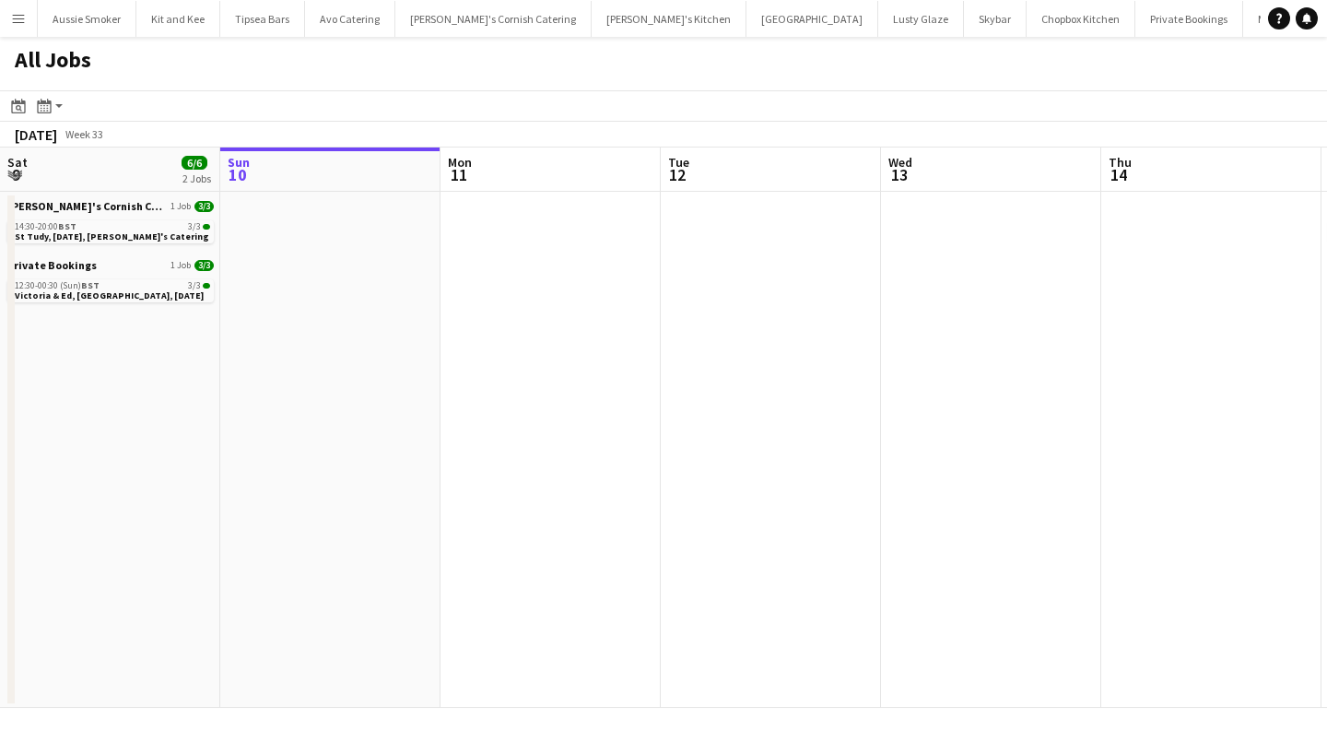
scroll to position [0, 915]
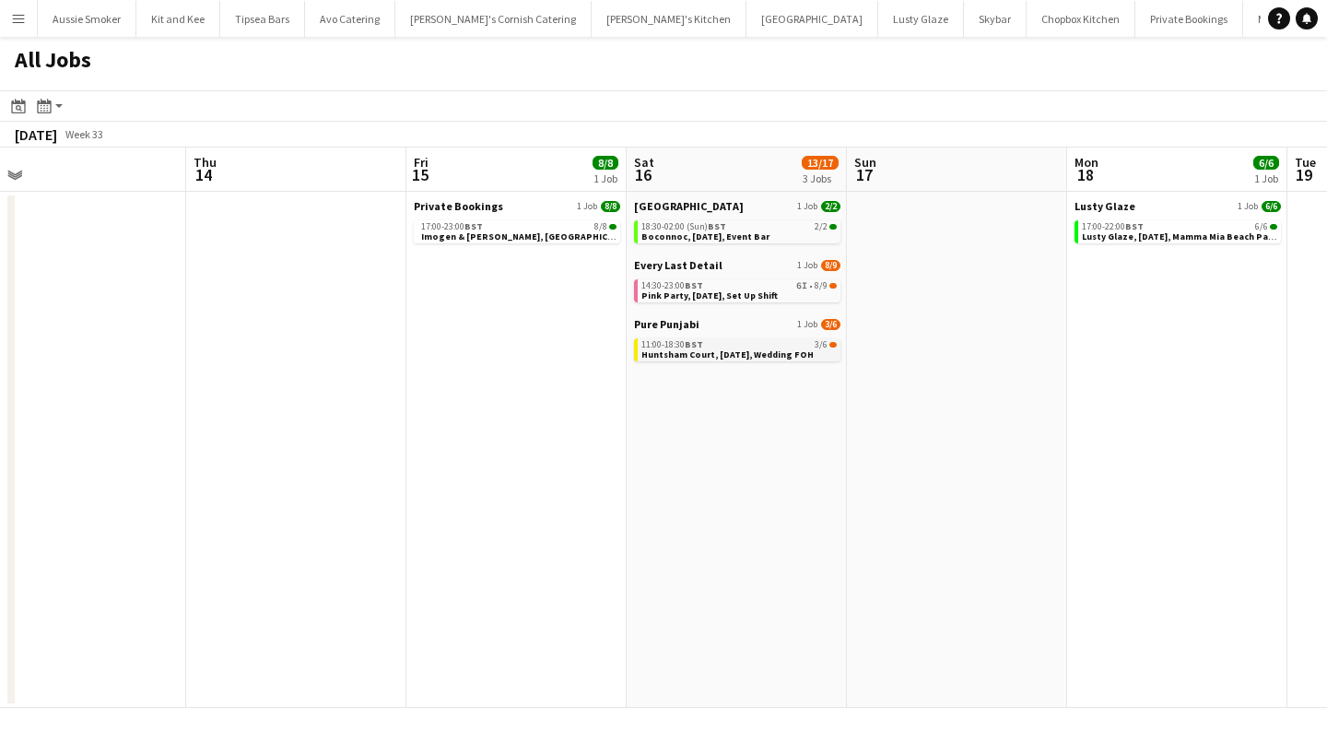
click at [738, 354] on span "Huntsham Court, [DATE], Wedding FOH" at bounding box center [727, 354] width 172 height 12
click at [713, 352] on span "Huntsham Court, [DATE], Wedding FOH" at bounding box center [727, 354] width 172 height 12
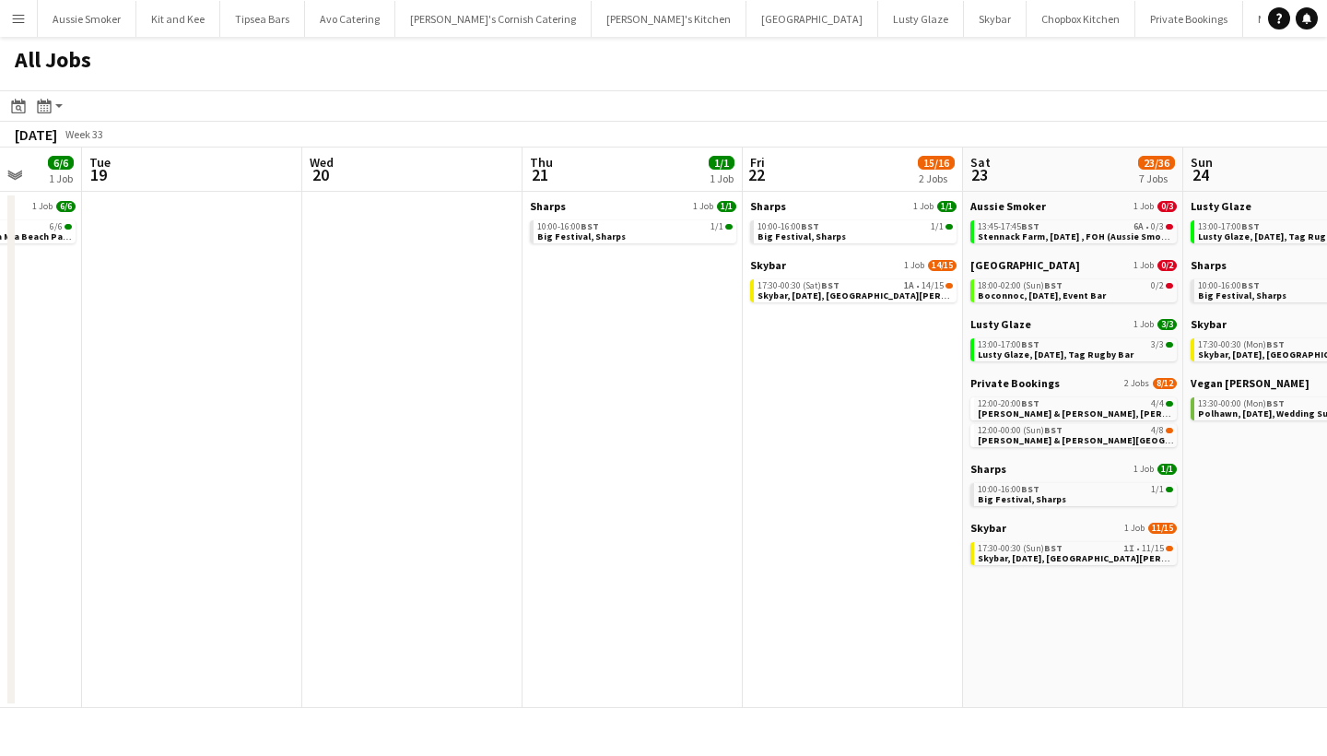
scroll to position [0, 801]
click at [1044, 234] on span "Stennack Farm, 23rd August , FOH (Aussie Smoker)" at bounding box center [1077, 236] width 202 height 12
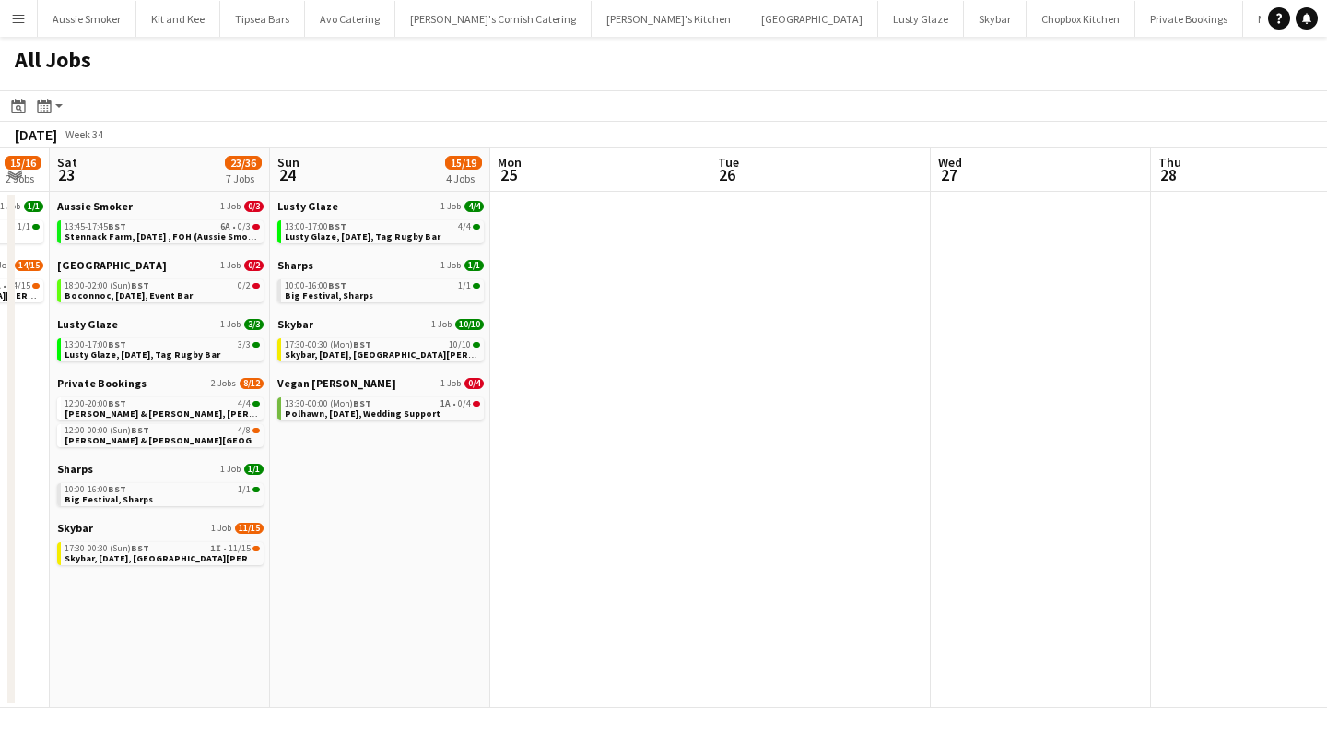
scroll to position [0, 384]
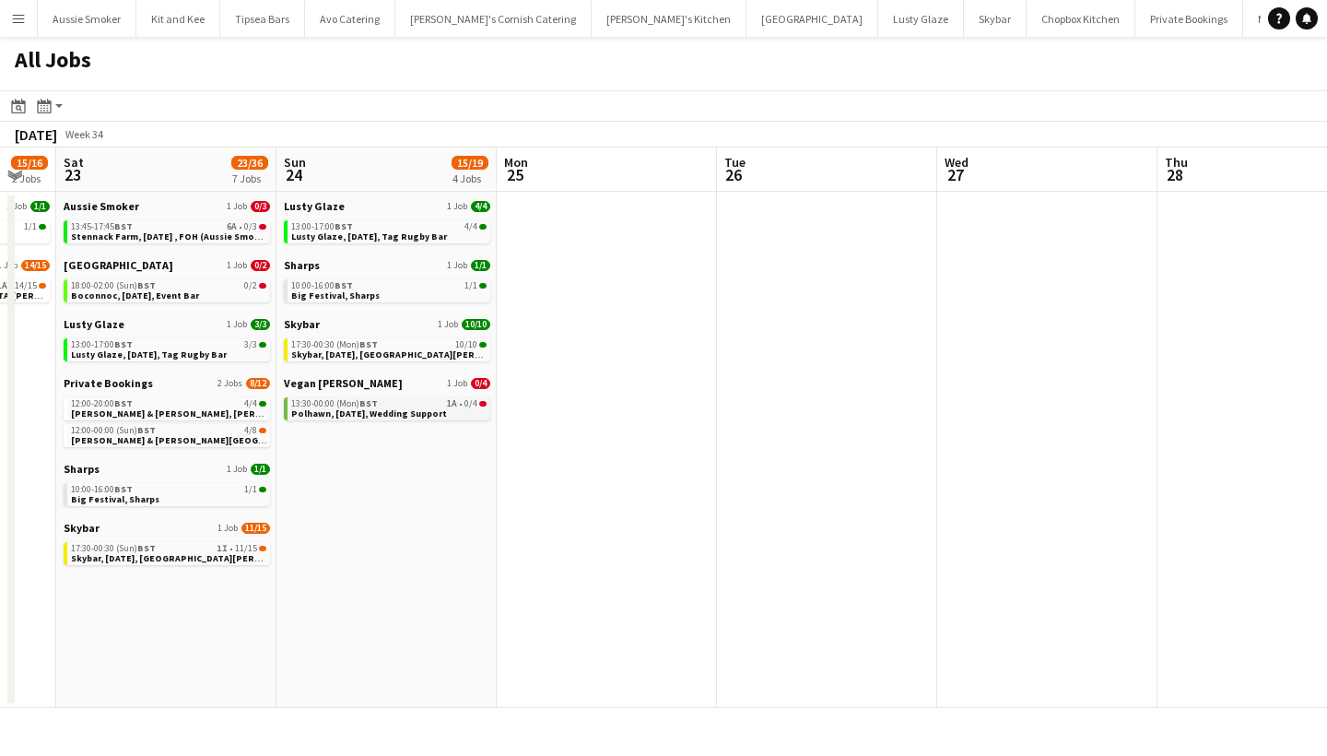
click at [443, 411] on span "Polhawn, [DATE], Wedding Support" at bounding box center [369, 413] width 156 height 12
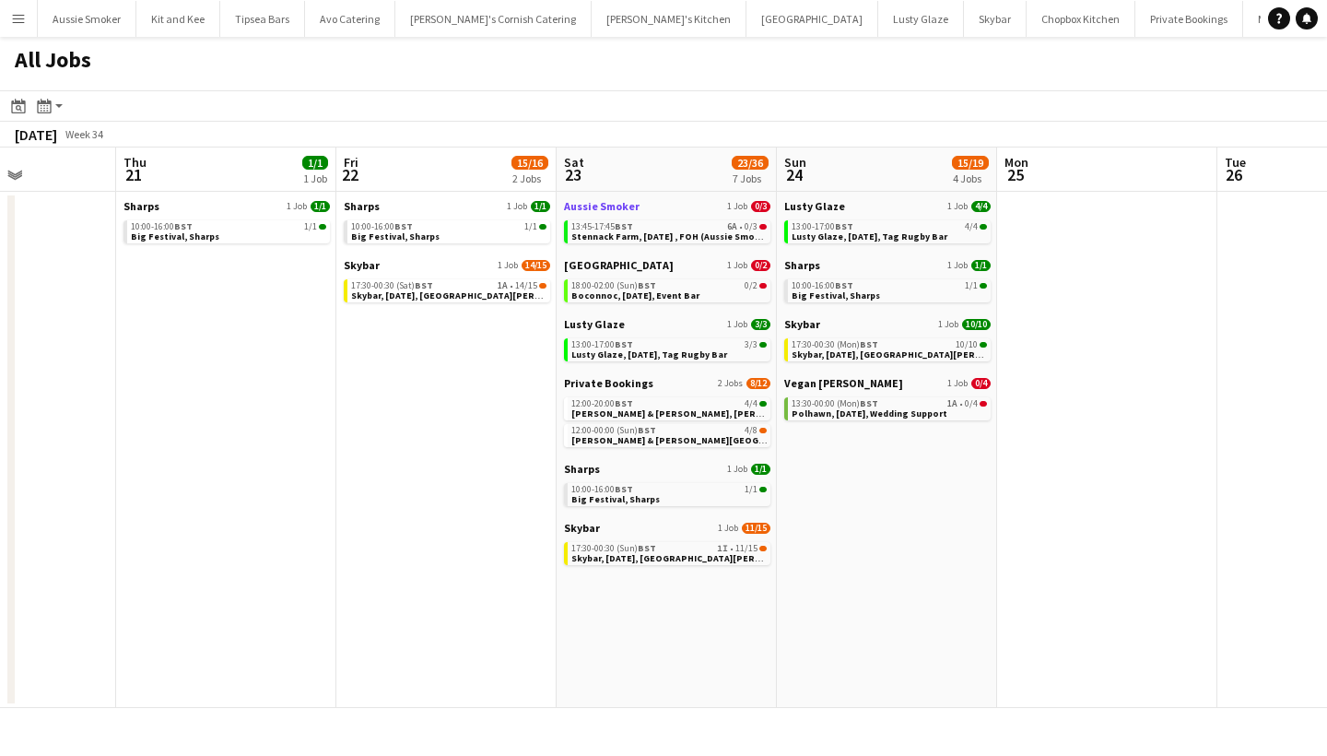
scroll to position [0, 526]
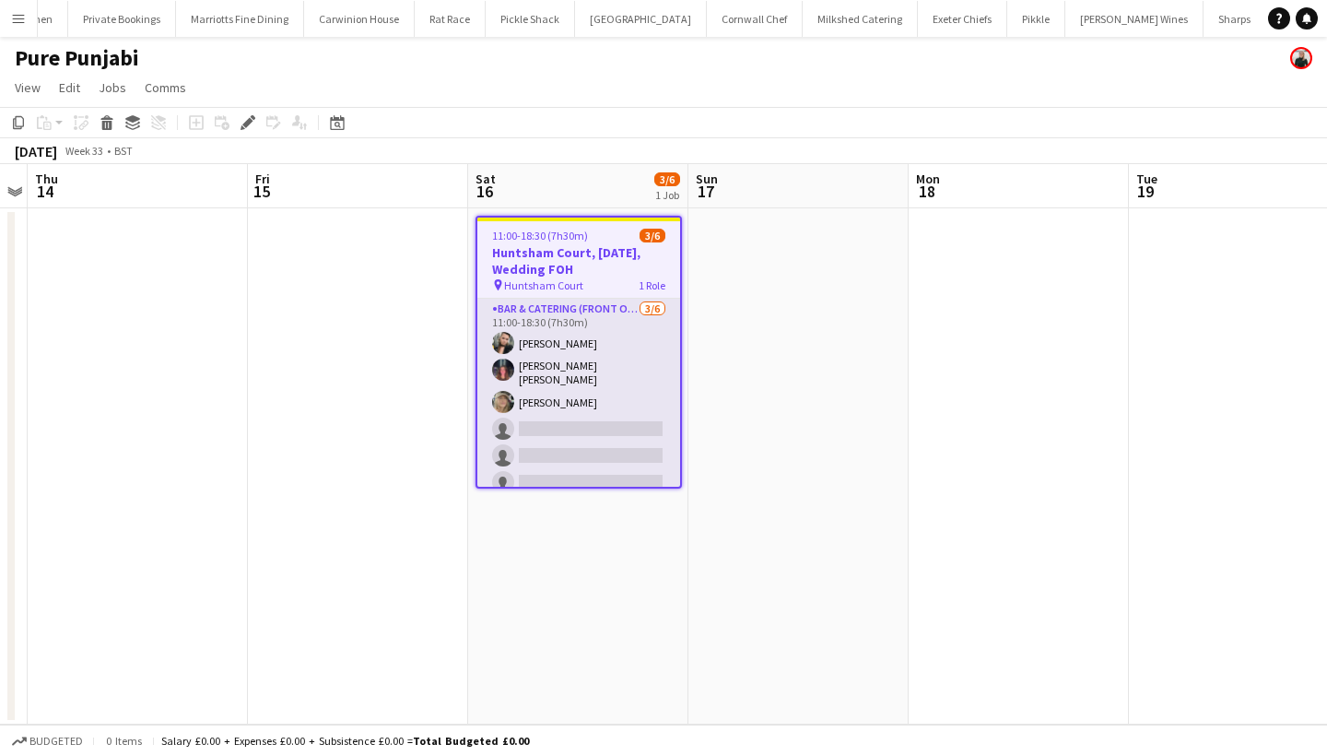
click at [615, 430] on app-card-role "Bar & Catering (Front of House) 3/6 11:00-18:30 (7h30m) Lucy Forbes Molly Villa…" at bounding box center [578, 400] width 203 height 202
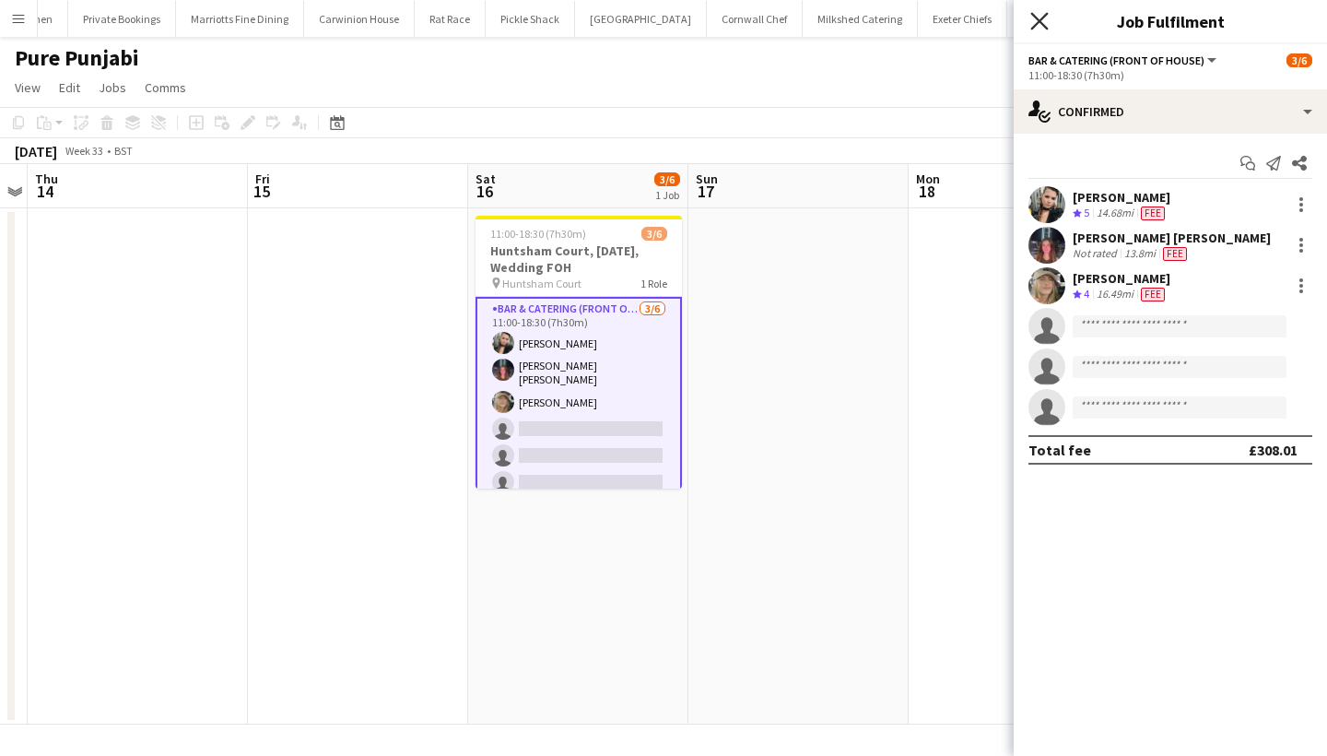
click at [1039, 27] on icon "Close pop-in" at bounding box center [1039, 21] width 18 height 18
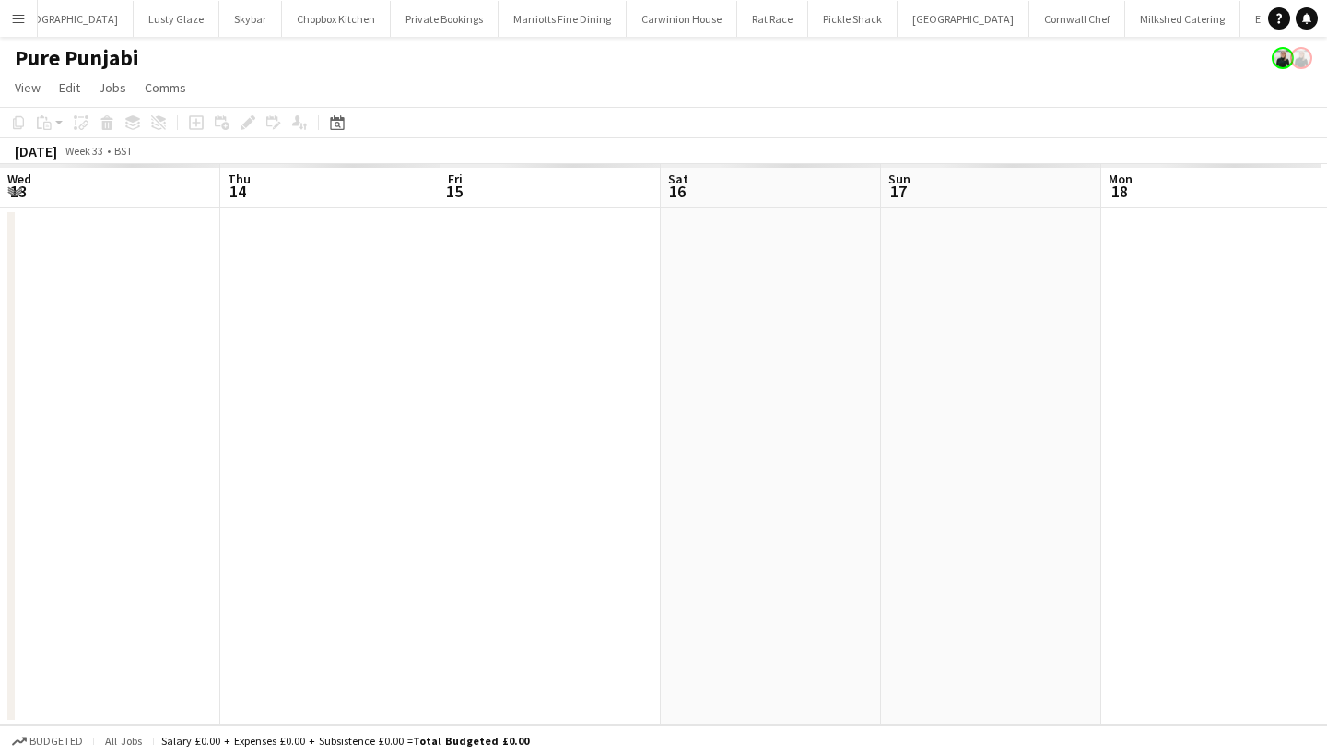
scroll to position [0, 633]
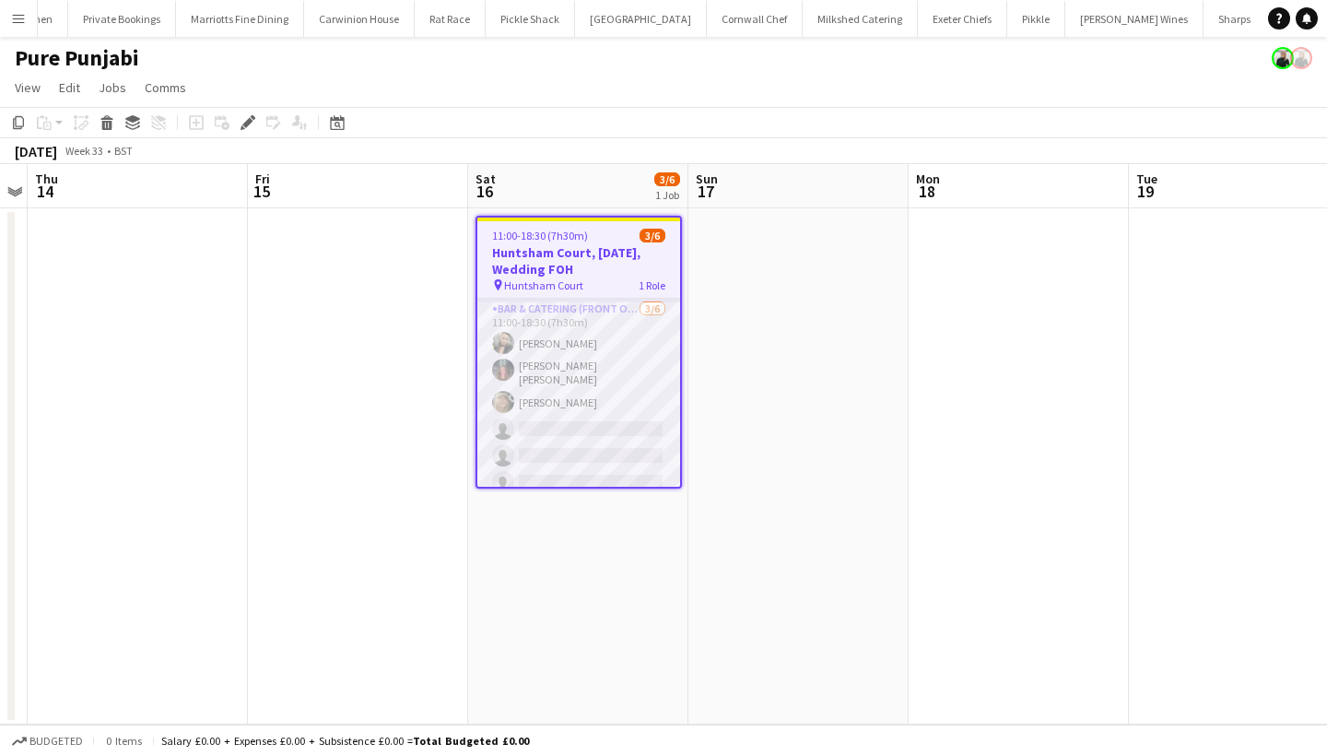
click at [576, 466] on app-card-role "Bar & Catering (Front of House) 3/6 11:00-18:30 (7h30m) Lucy Forbes Molly Villa…" at bounding box center [578, 400] width 203 height 202
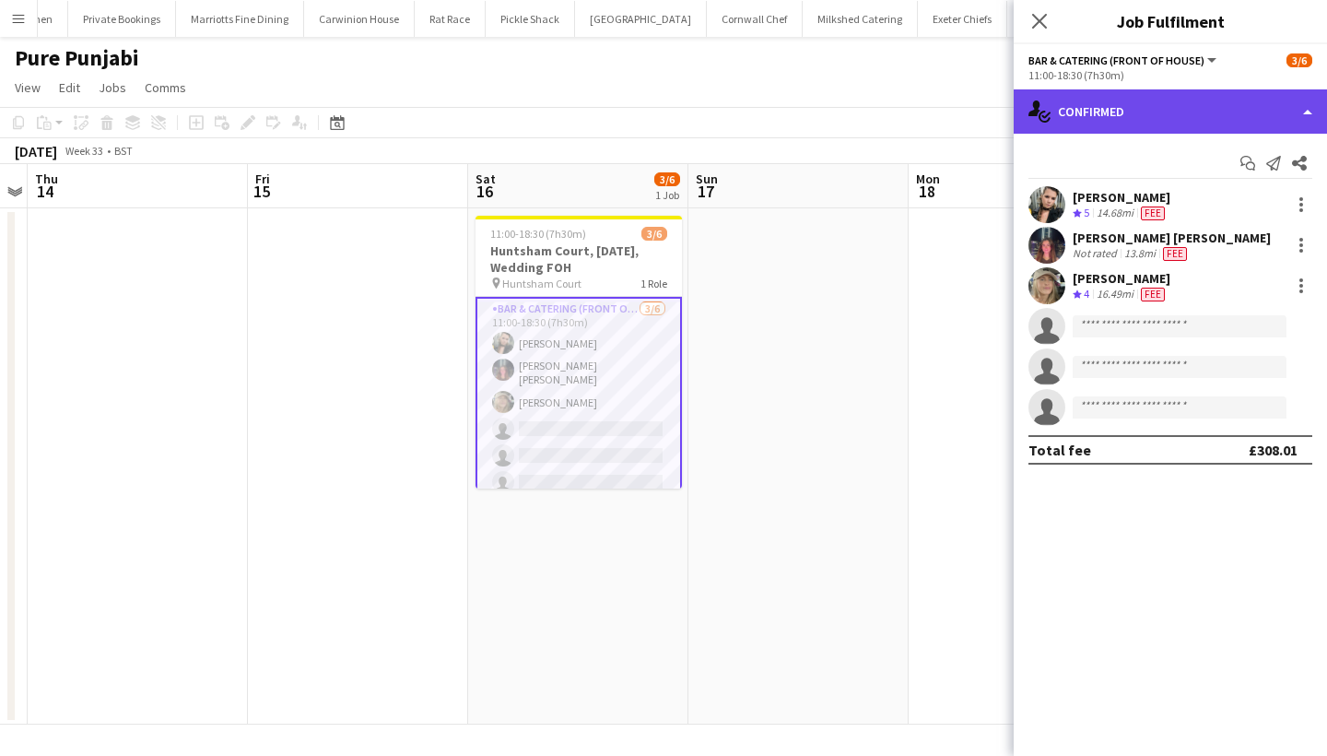
click at [1132, 111] on div "single-neutral-actions-check-2 Confirmed" at bounding box center [1170, 111] width 313 height 44
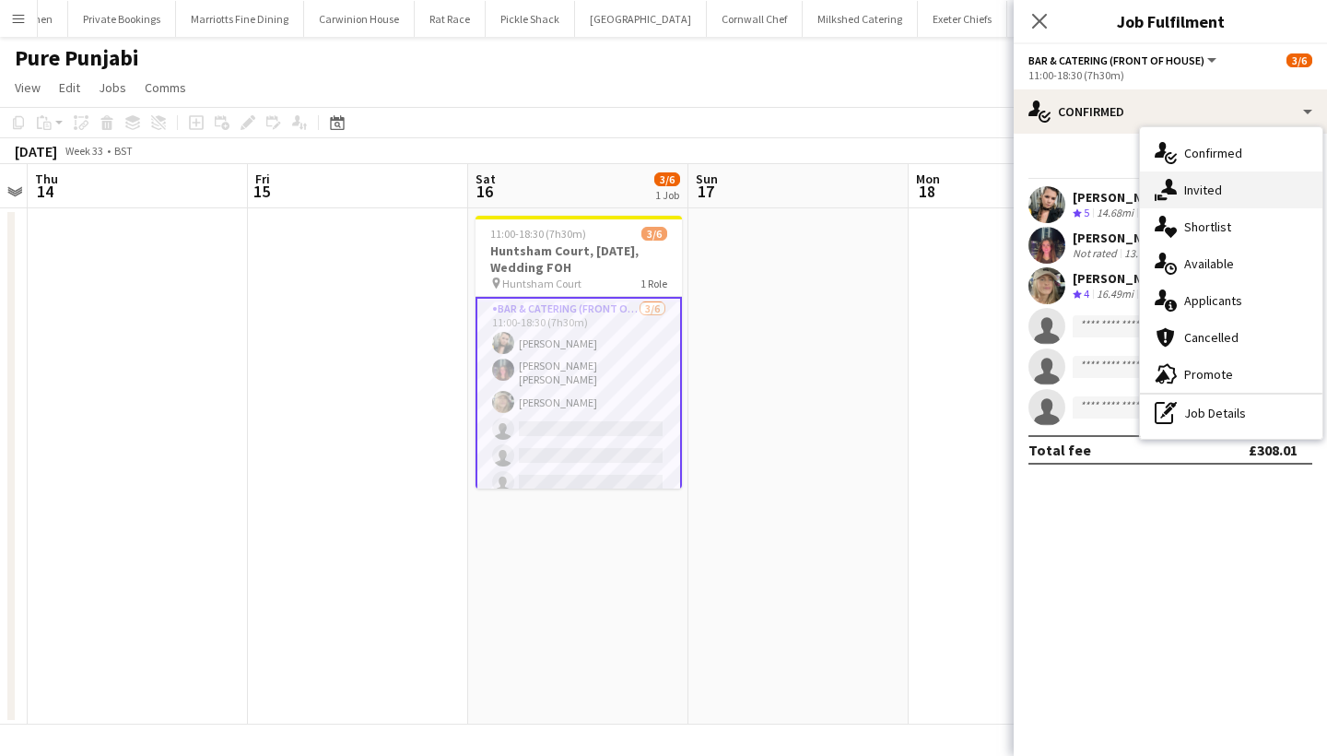
click at [1193, 193] on div "single-neutral-actions-share-1 Invited" at bounding box center [1231, 189] width 182 height 37
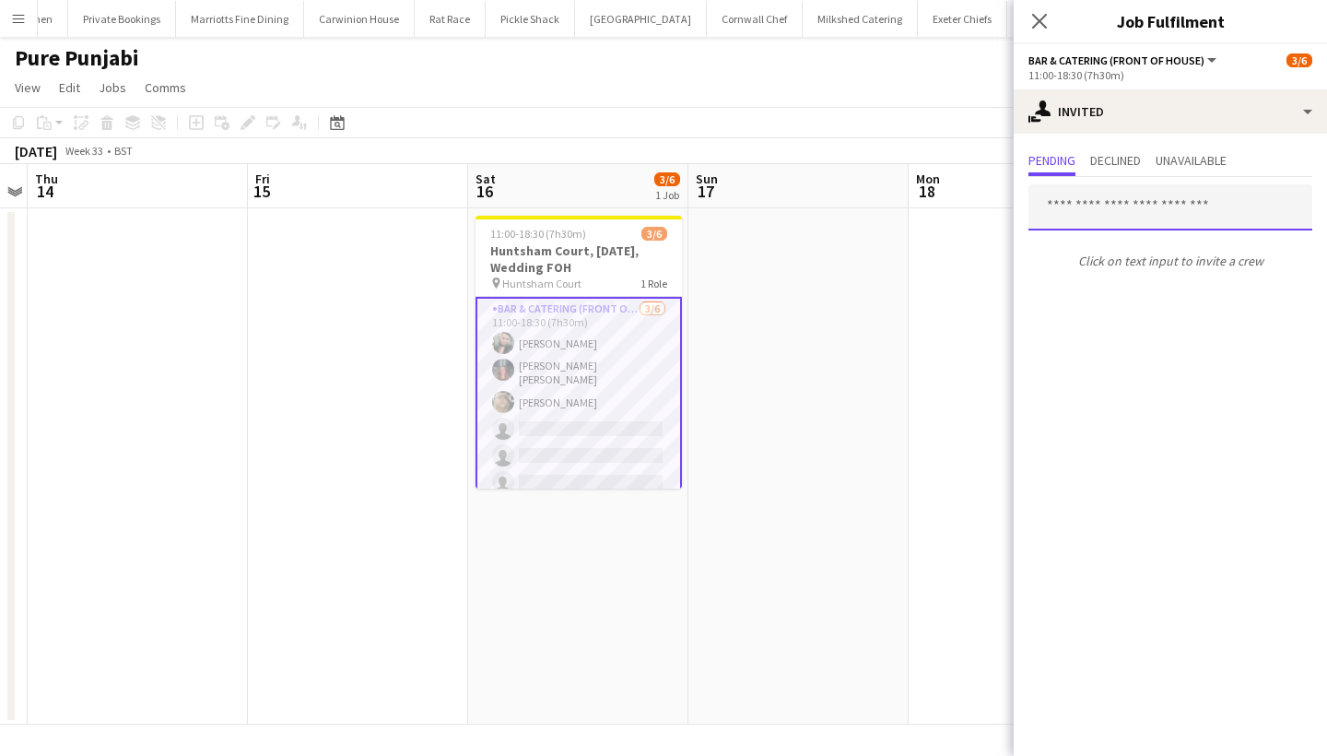
click at [1121, 211] on input "text" at bounding box center [1170, 207] width 284 height 46
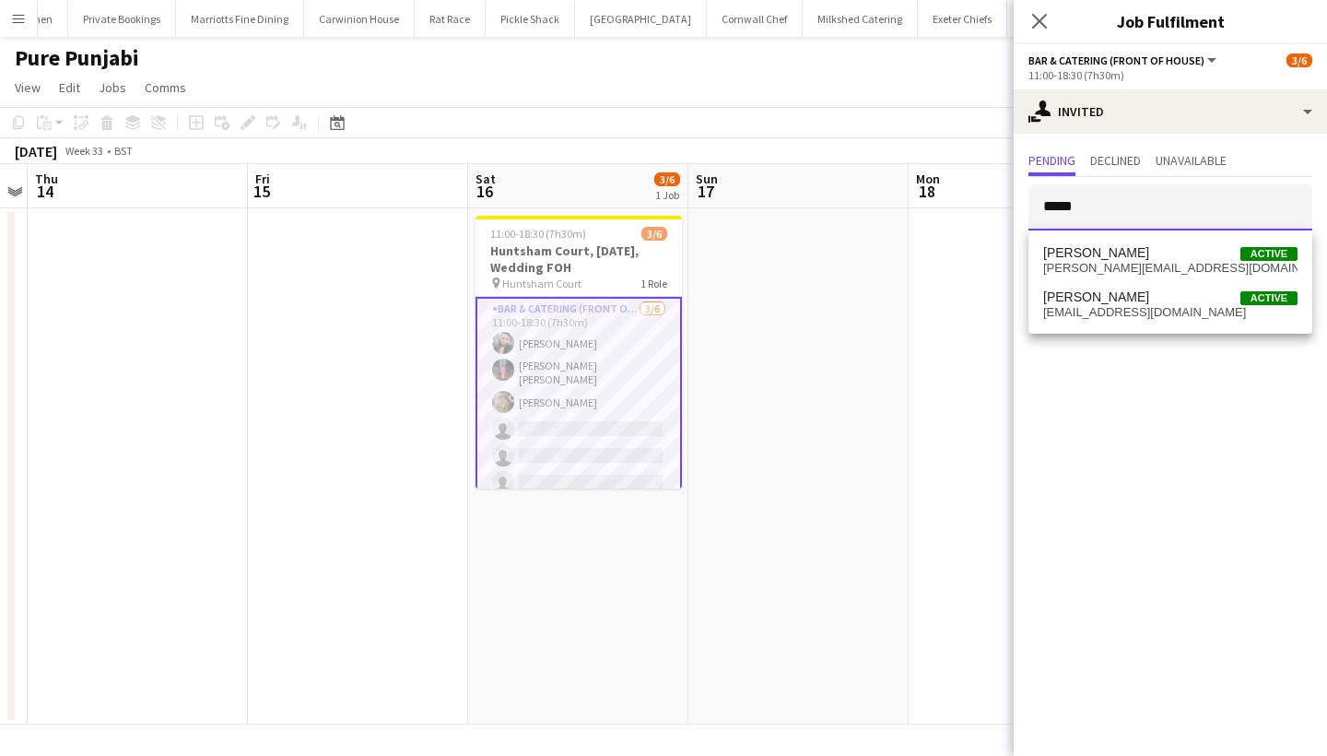
type input "*****"
drag, startPoint x: 1121, startPoint y: 211, endPoint x: 1129, endPoint y: 274, distance: 63.1
click at [1129, 274] on span "james.culwick@outlook.com" at bounding box center [1170, 268] width 254 height 15
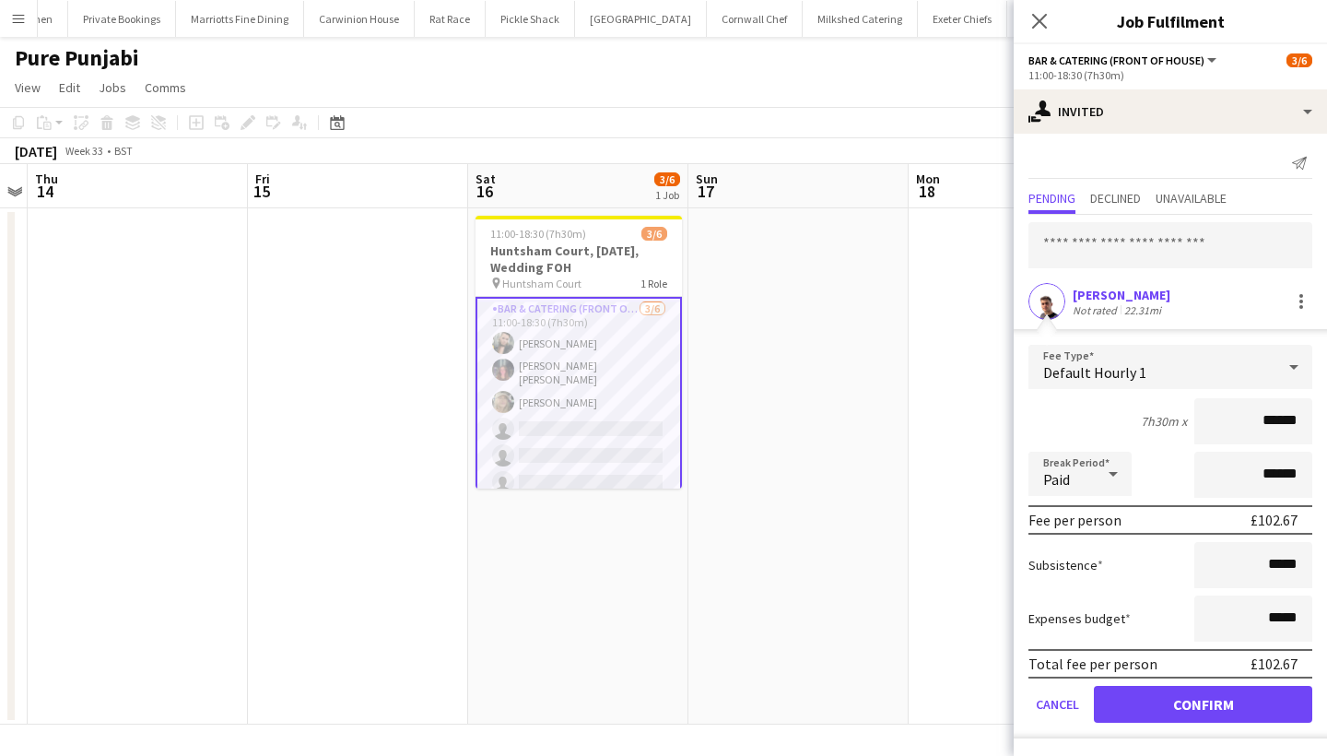
type input "******"
click at [1184, 695] on button "Confirm" at bounding box center [1203, 704] width 218 height 37
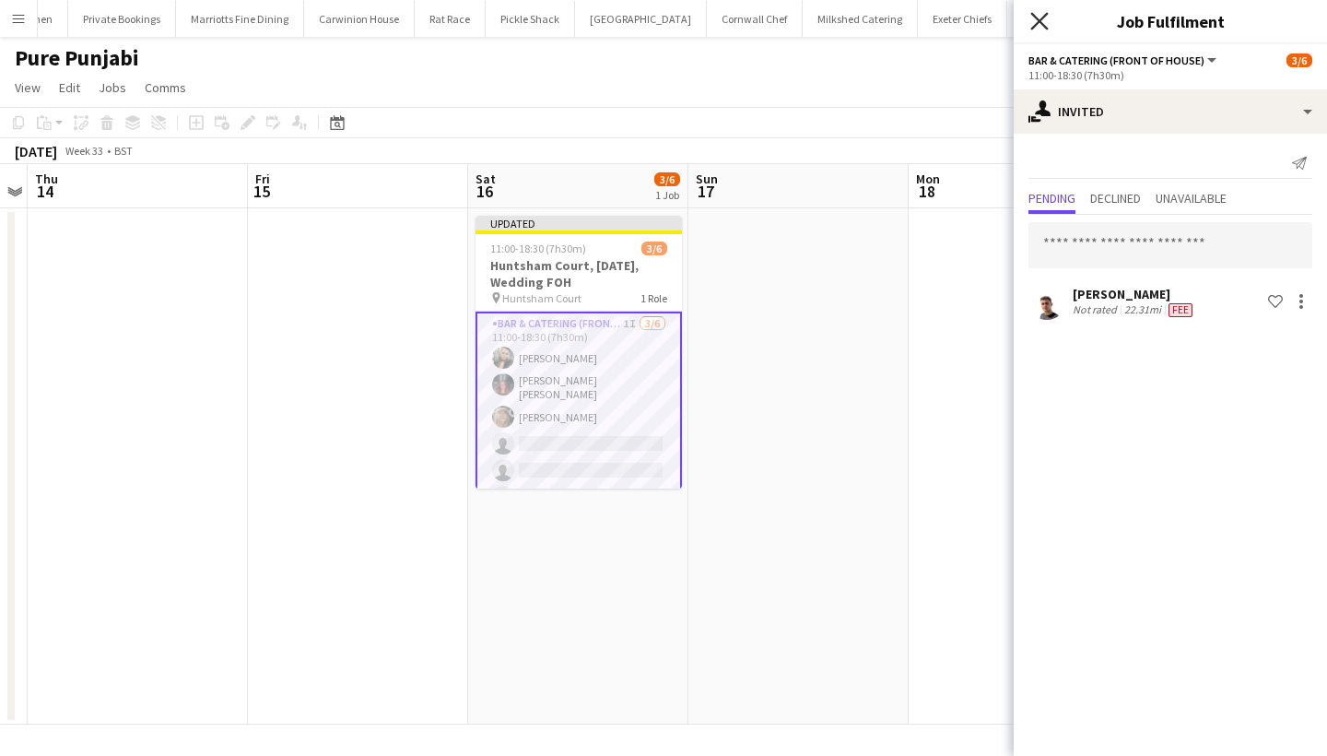
click at [1043, 15] on icon "Close pop-in" at bounding box center [1039, 21] width 18 height 18
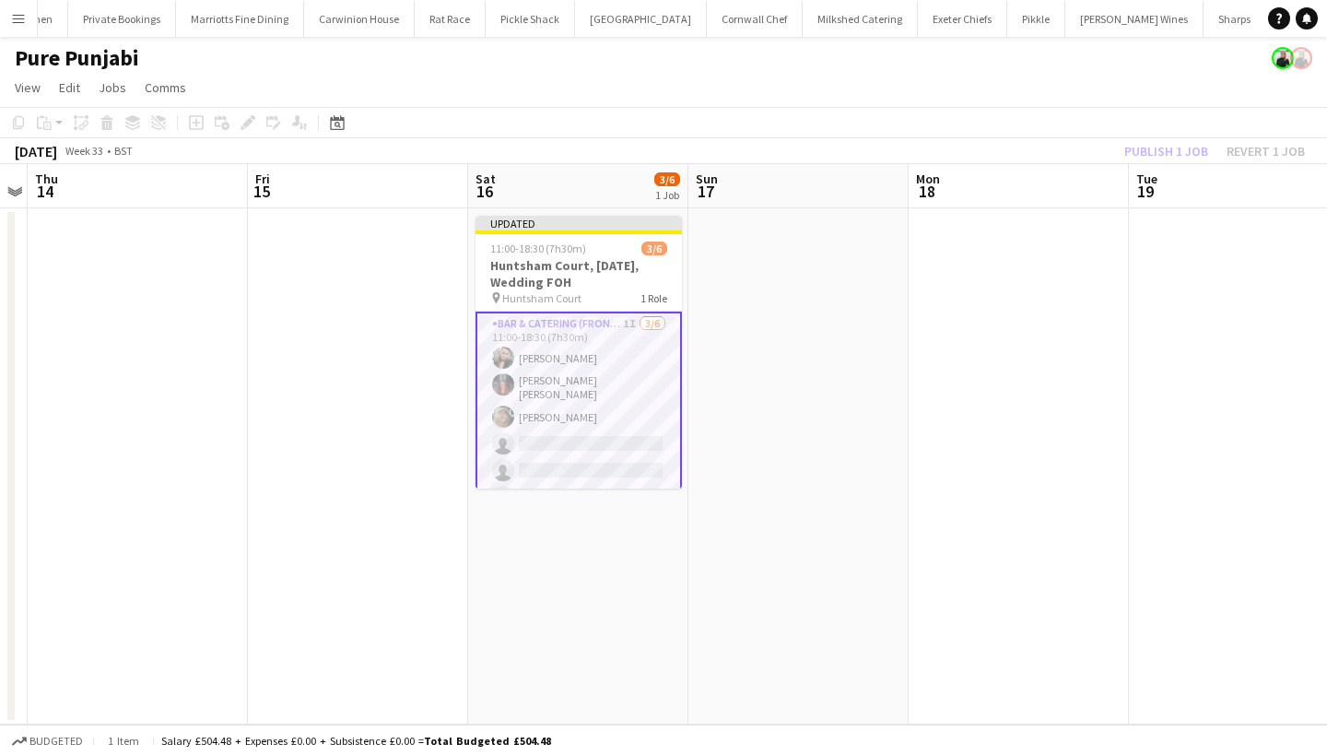
click at [1167, 147] on div "Publish 1 job Revert 1 job" at bounding box center [1214, 151] width 225 height 24
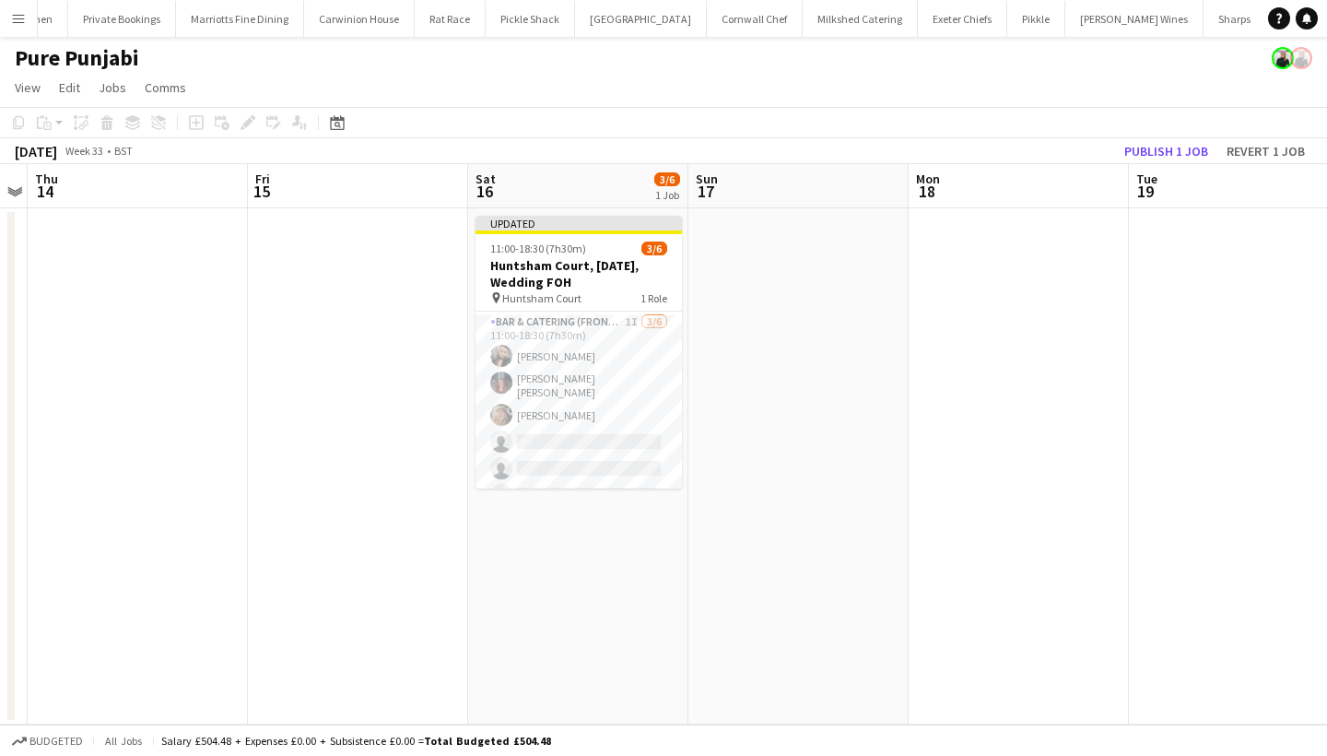
click at [1167, 147] on button "Publish 1 job" at bounding box center [1166, 151] width 99 height 24
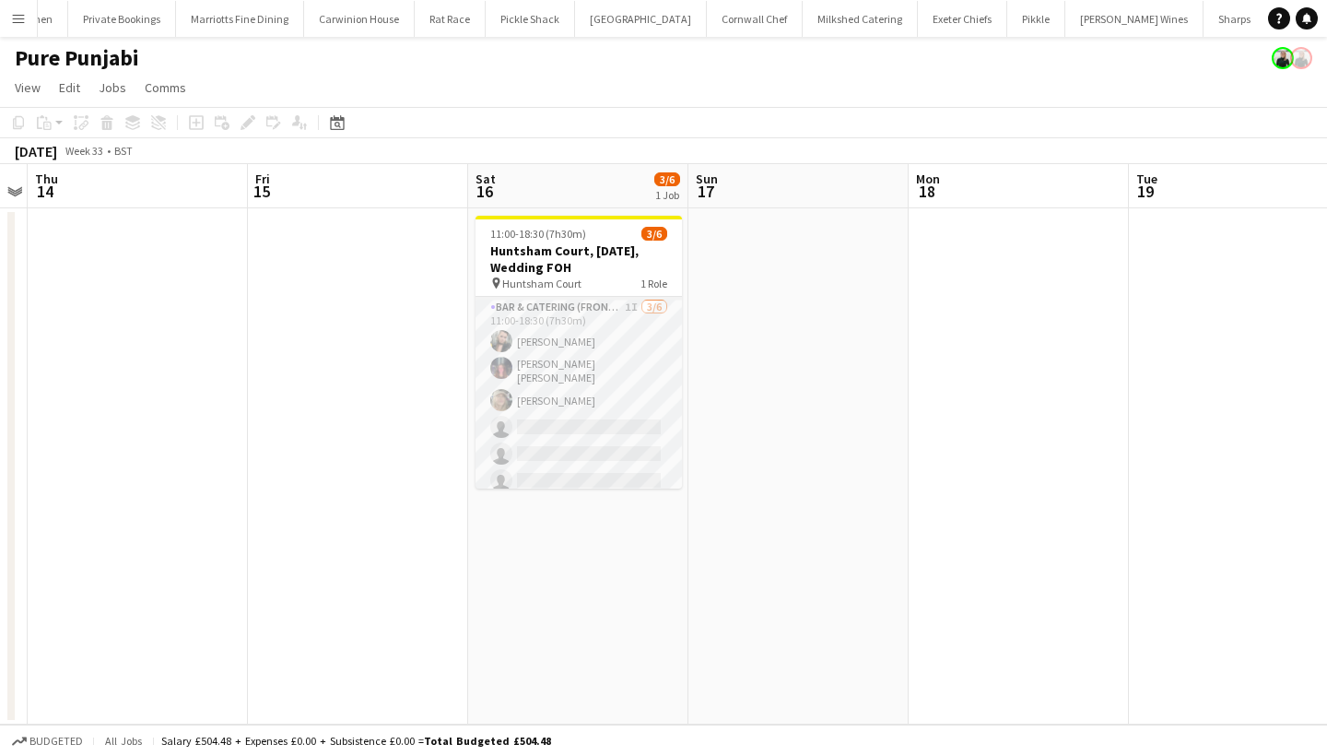
click at [605, 446] on app-card-role "Bar & Catering (Front of House) 1I 3/6 11:00-18:30 (7h30m) Lucy Forbes Molly Vi…" at bounding box center [578, 398] width 206 height 202
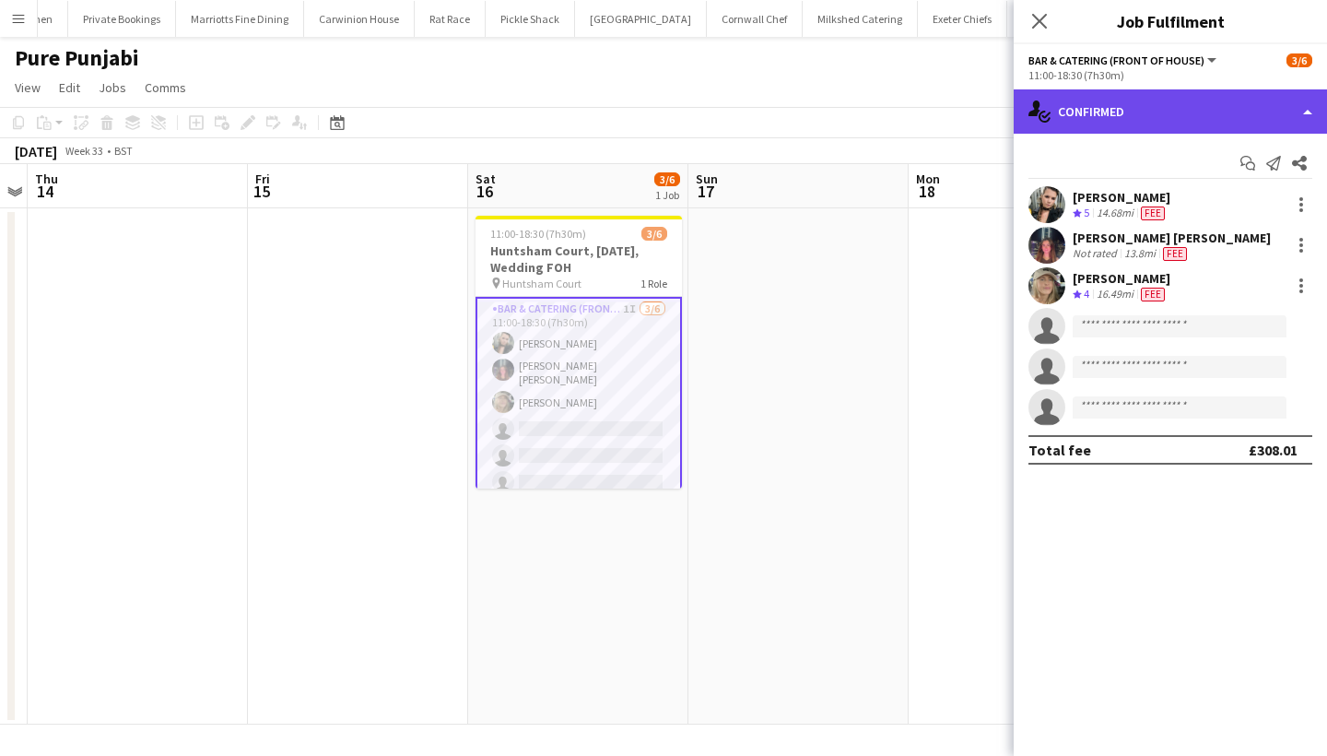
click at [1142, 122] on div "single-neutral-actions-check-2 Confirmed" at bounding box center [1170, 111] width 313 height 44
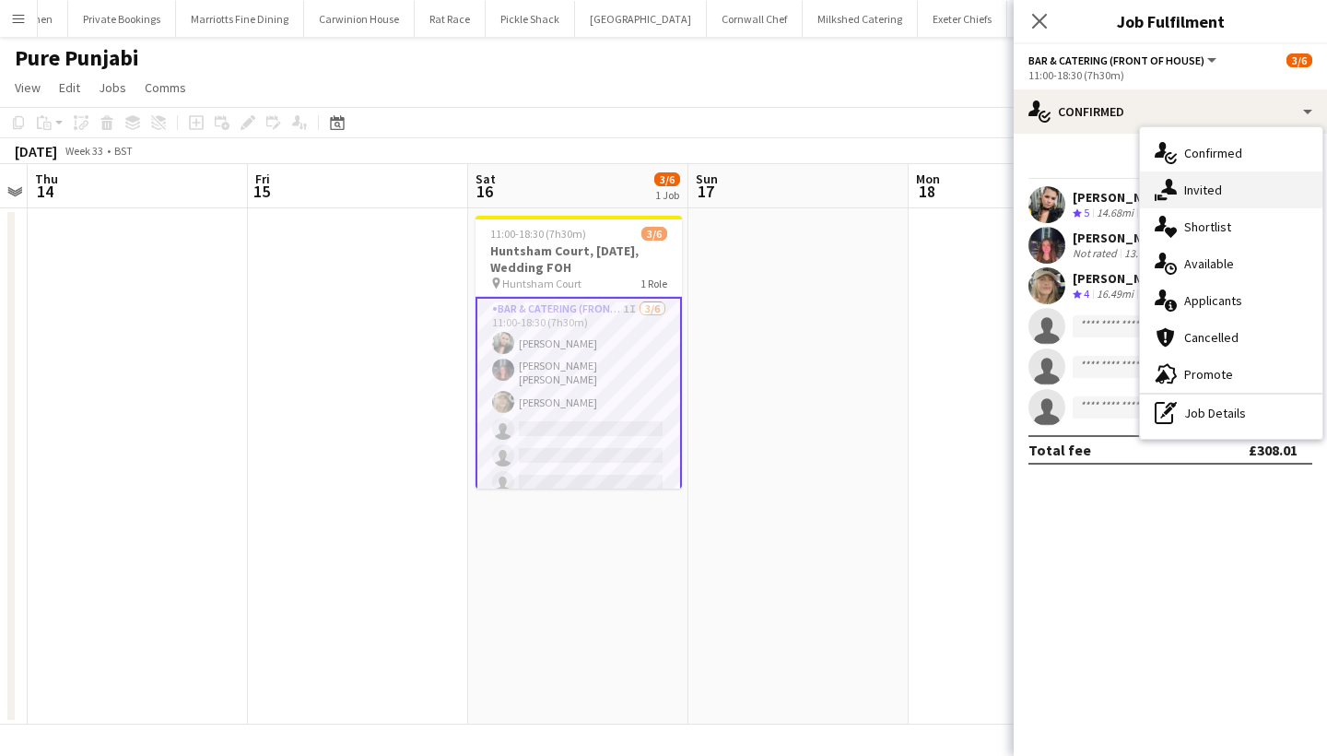
click at [1201, 185] on div "single-neutral-actions-share-1 Invited" at bounding box center [1231, 189] width 182 height 37
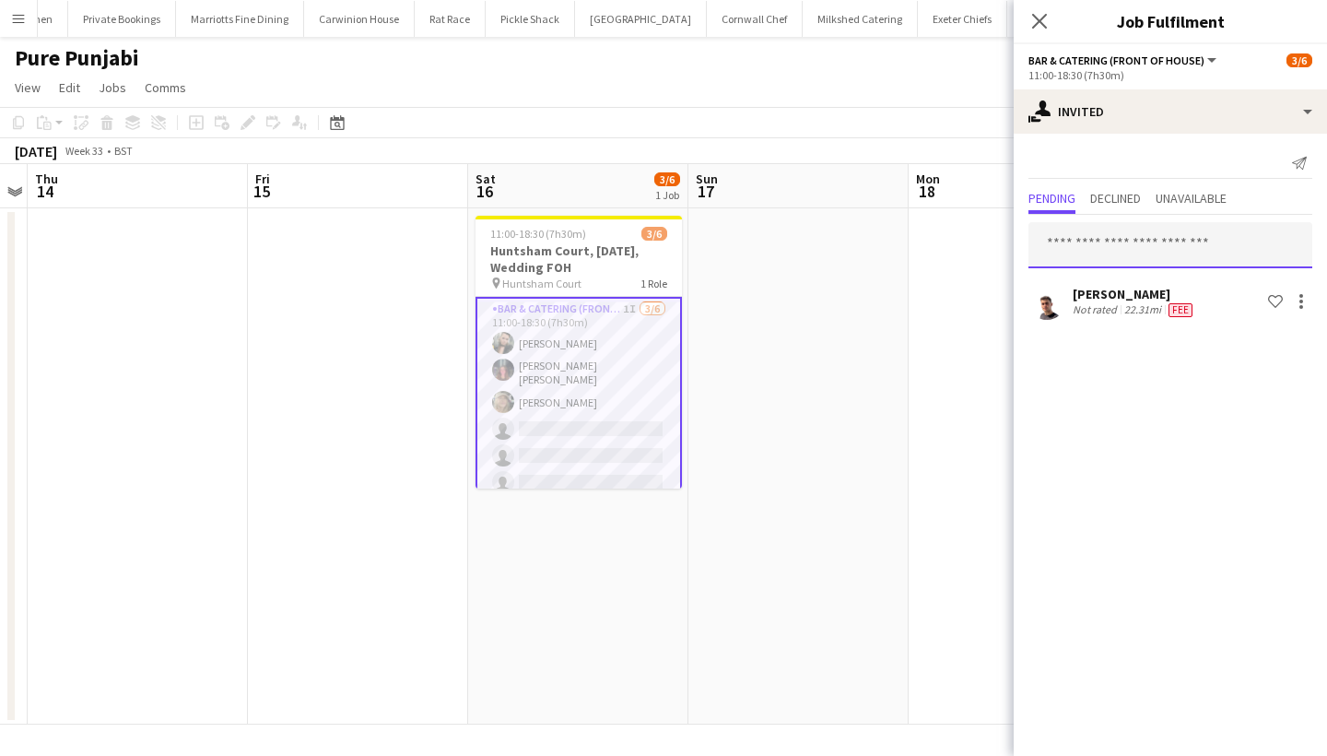
click at [1073, 240] on input "text" at bounding box center [1170, 245] width 284 height 46
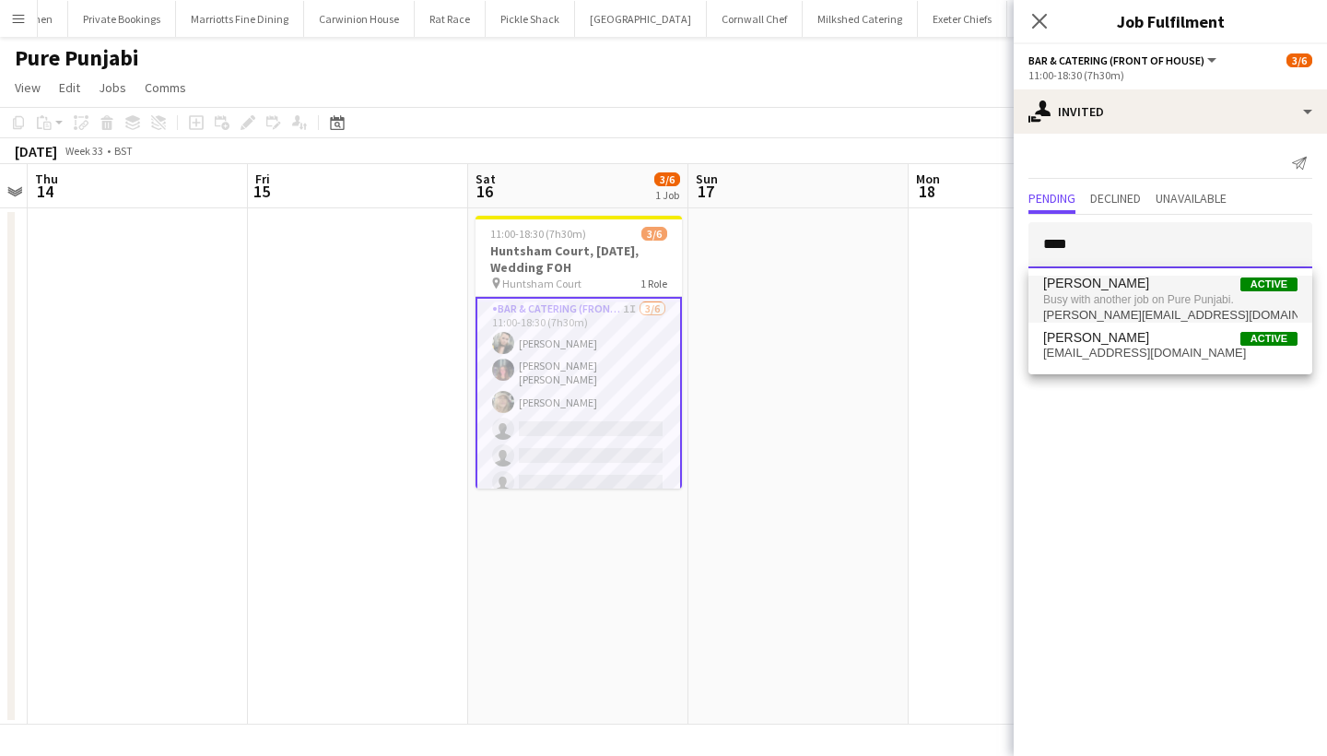
type input "****"
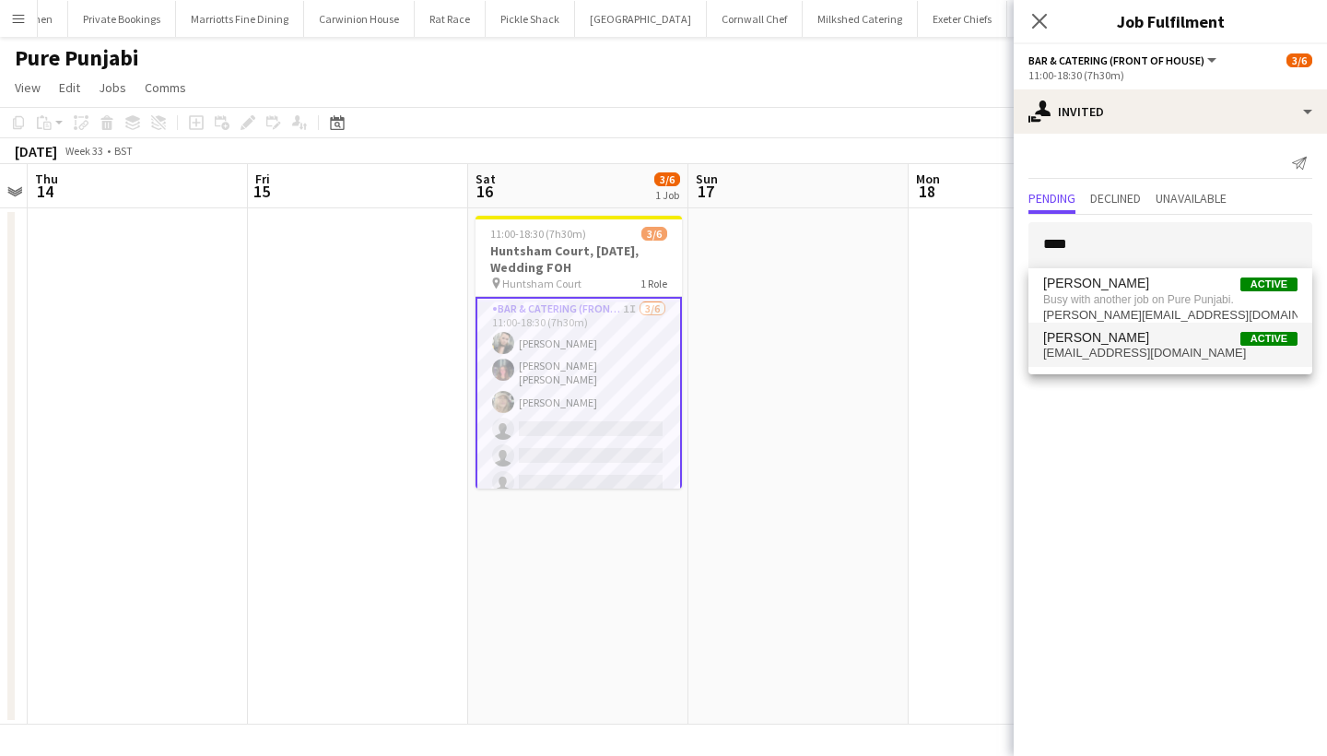
drag, startPoint x: 1096, startPoint y: 277, endPoint x: 1120, endPoint y: 348, distance: 75.2
click at [1120, 348] on span "lucyjroberts03@gmail.com" at bounding box center [1170, 353] width 254 height 15
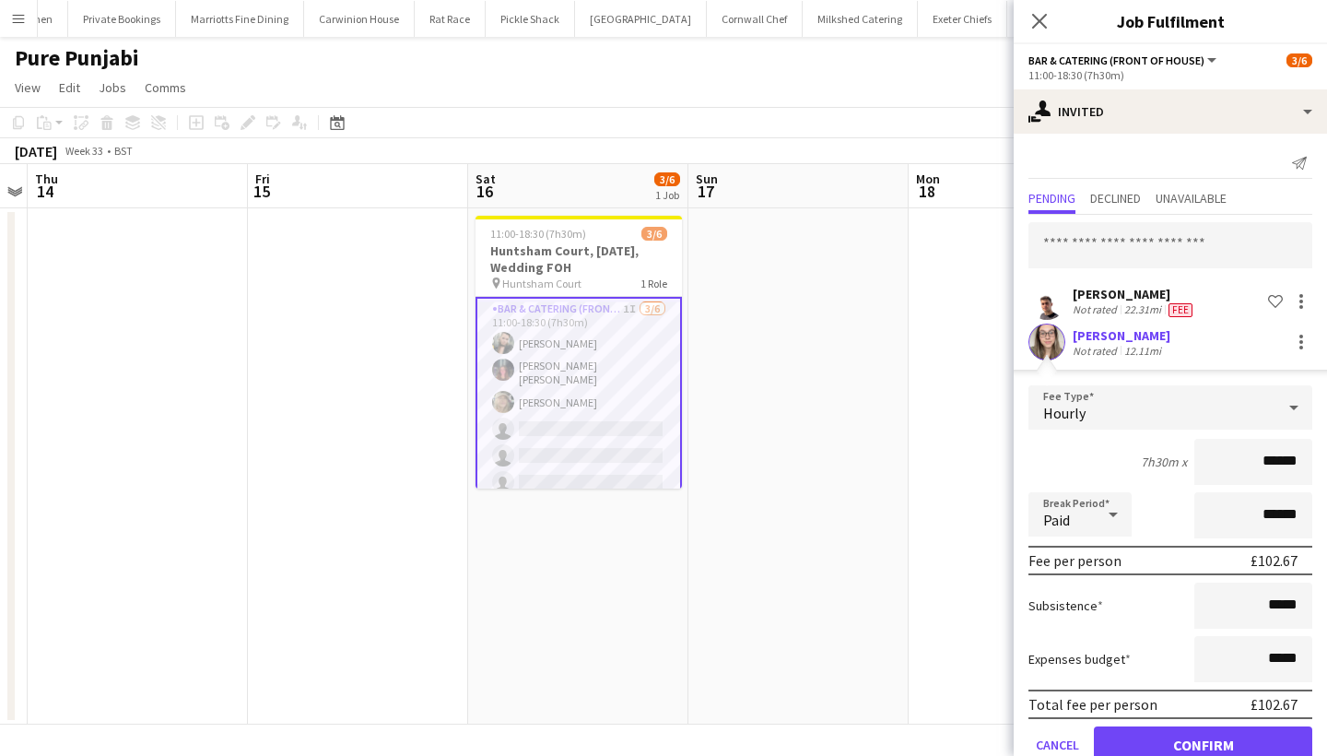
type input "******"
click at [1080, 346] on div "Not rated" at bounding box center [1096, 351] width 48 height 14
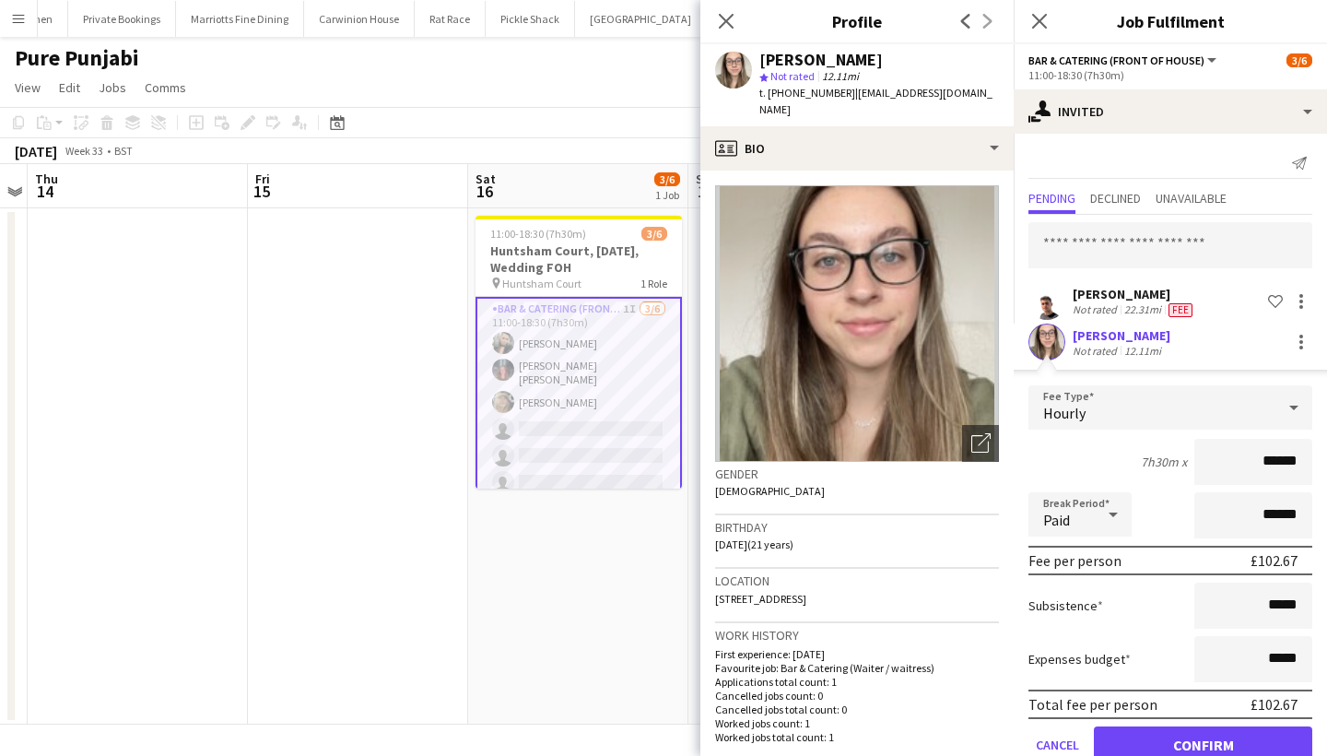
click at [1194, 746] on button "Confirm" at bounding box center [1203, 744] width 218 height 37
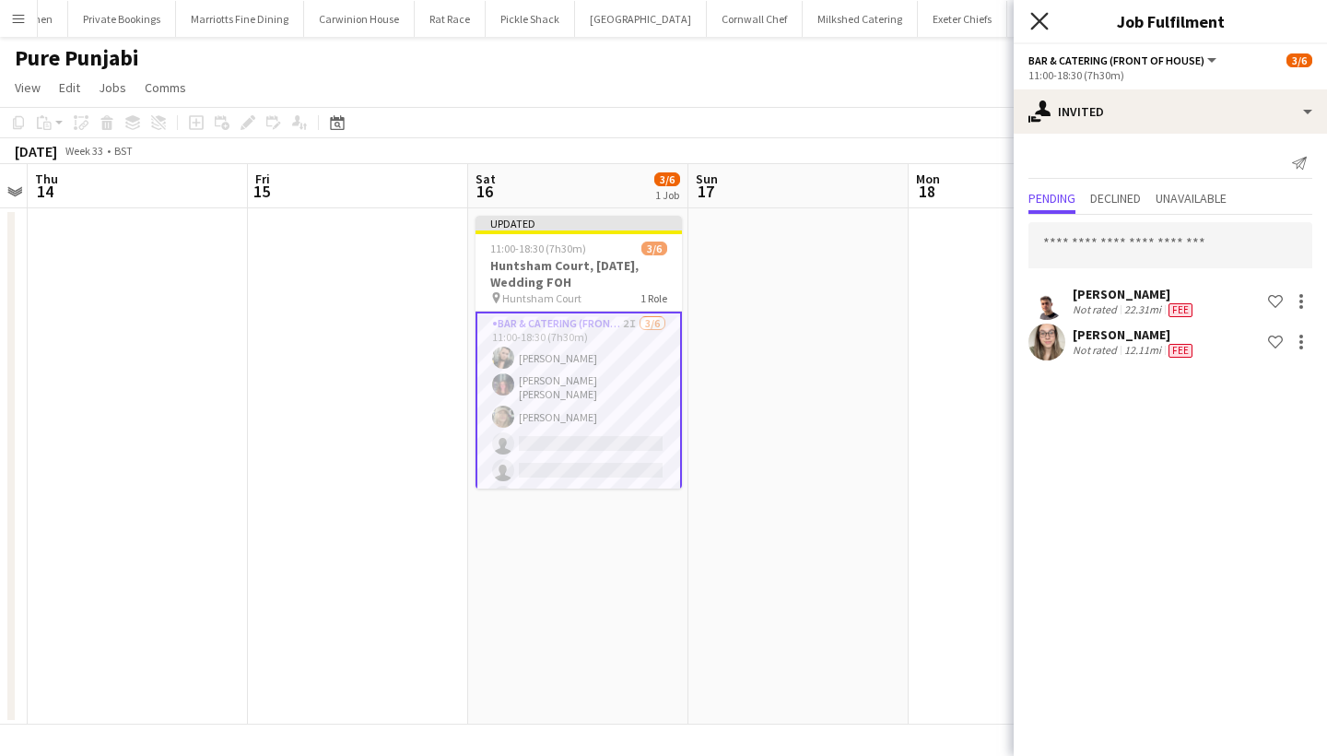
click at [1034, 13] on icon "Close pop-in" at bounding box center [1039, 21] width 18 height 18
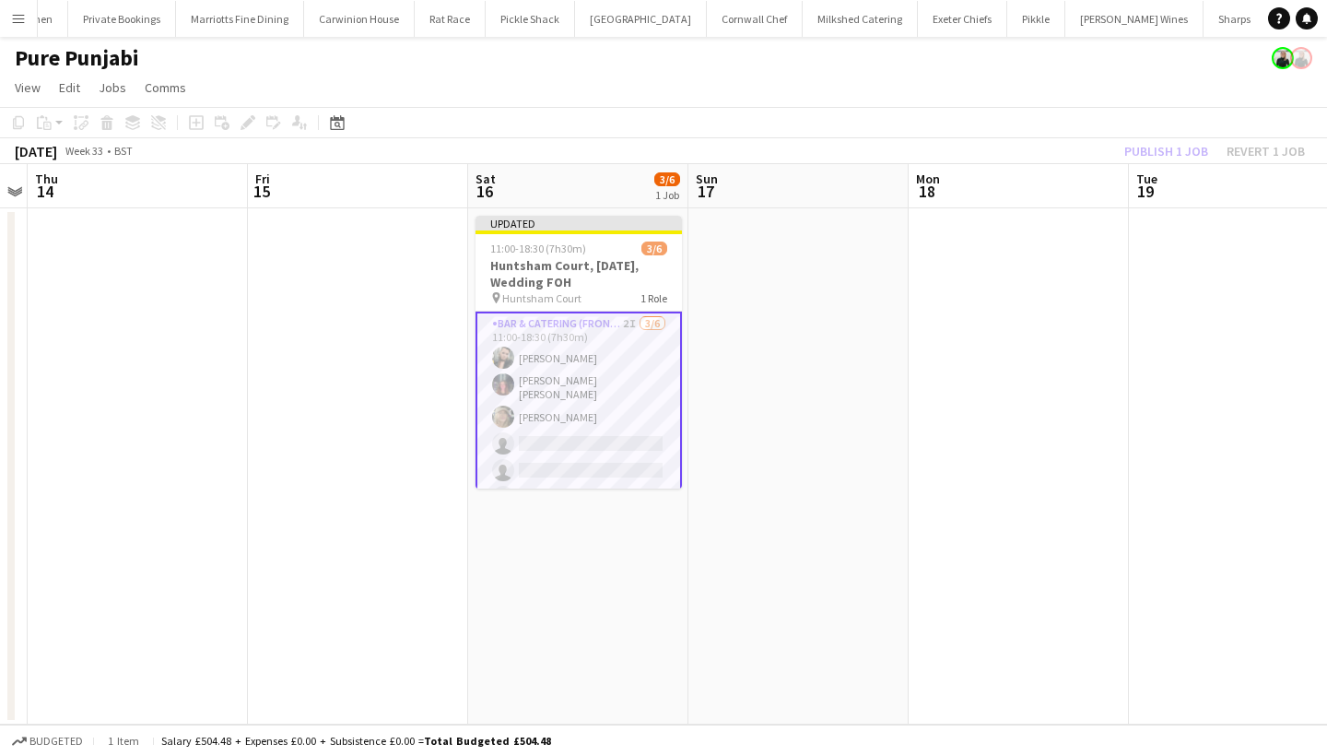
click at [1158, 147] on div "Publish 1 job Revert 1 job" at bounding box center [1214, 151] width 225 height 24
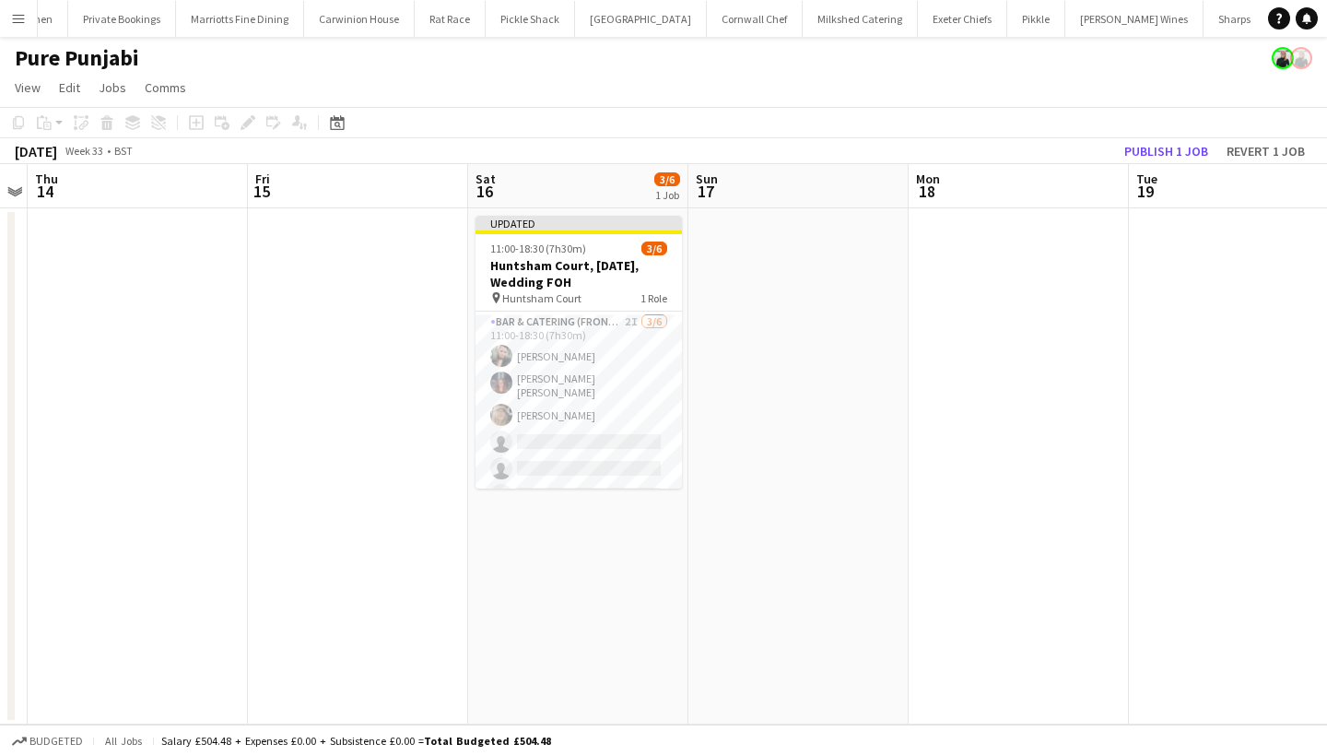
click at [1158, 147] on button "Publish 1 job" at bounding box center [1166, 151] width 99 height 24
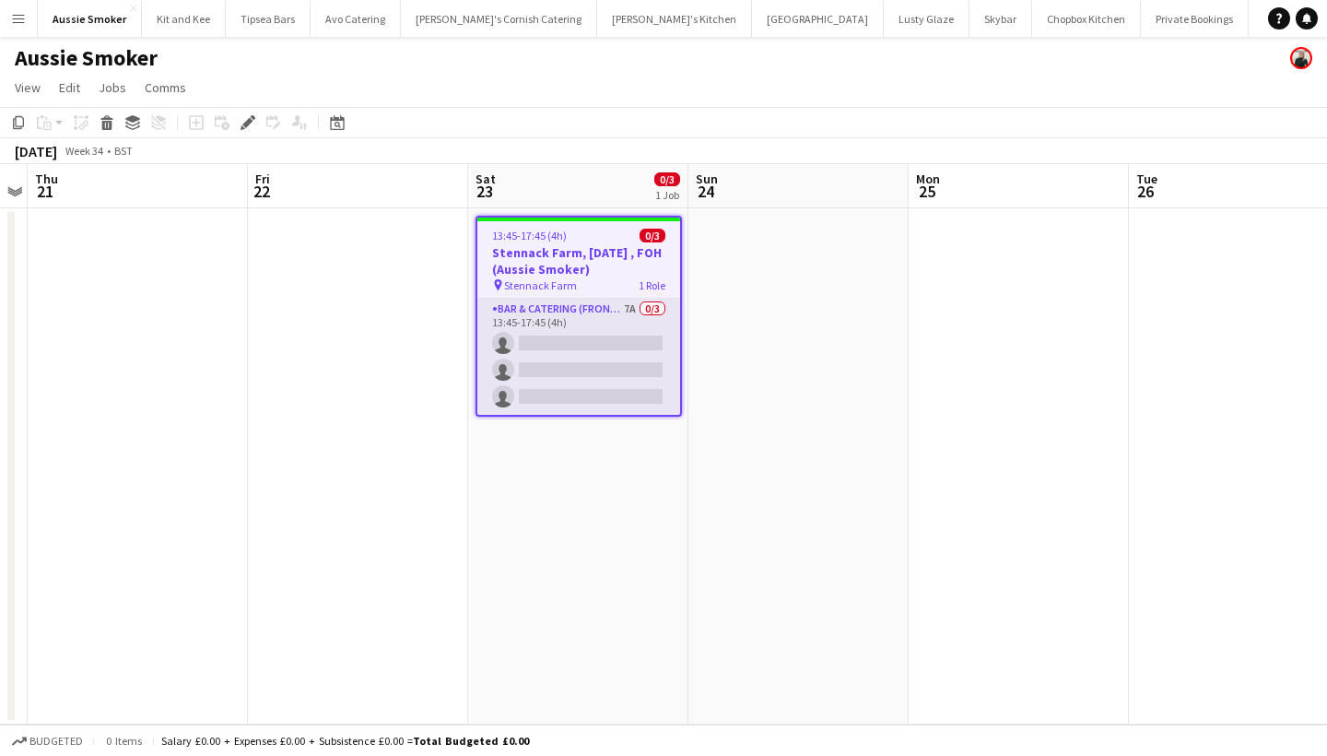
click at [603, 330] on app-card-role "Bar & Catering (Front of House) 7A 0/3 13:45-17:45 (4h) single-neutral-actions …" at bounding box center [578, 357] width 203 height 116
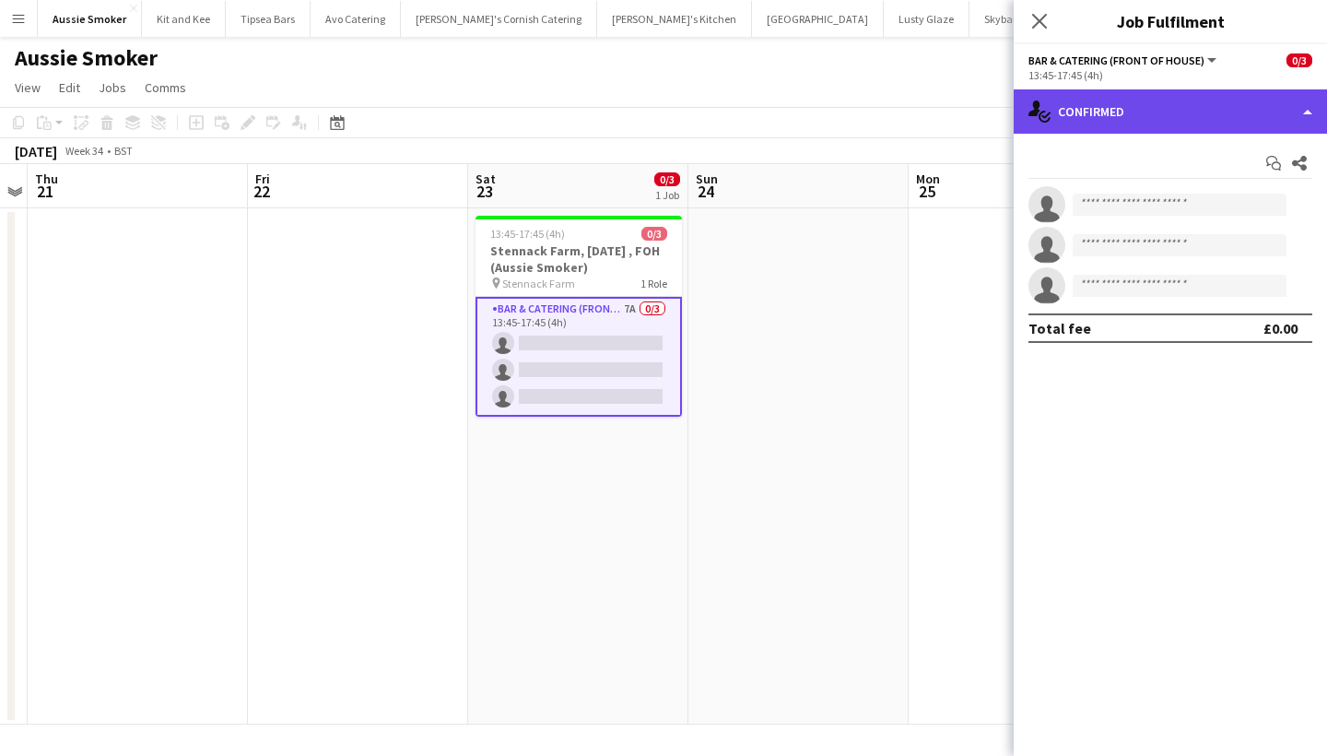
click at [1133, 104] on div "single-neutral-actions-check-2 Confirmed" at bounding box center [1170, 111] width 313 height 44
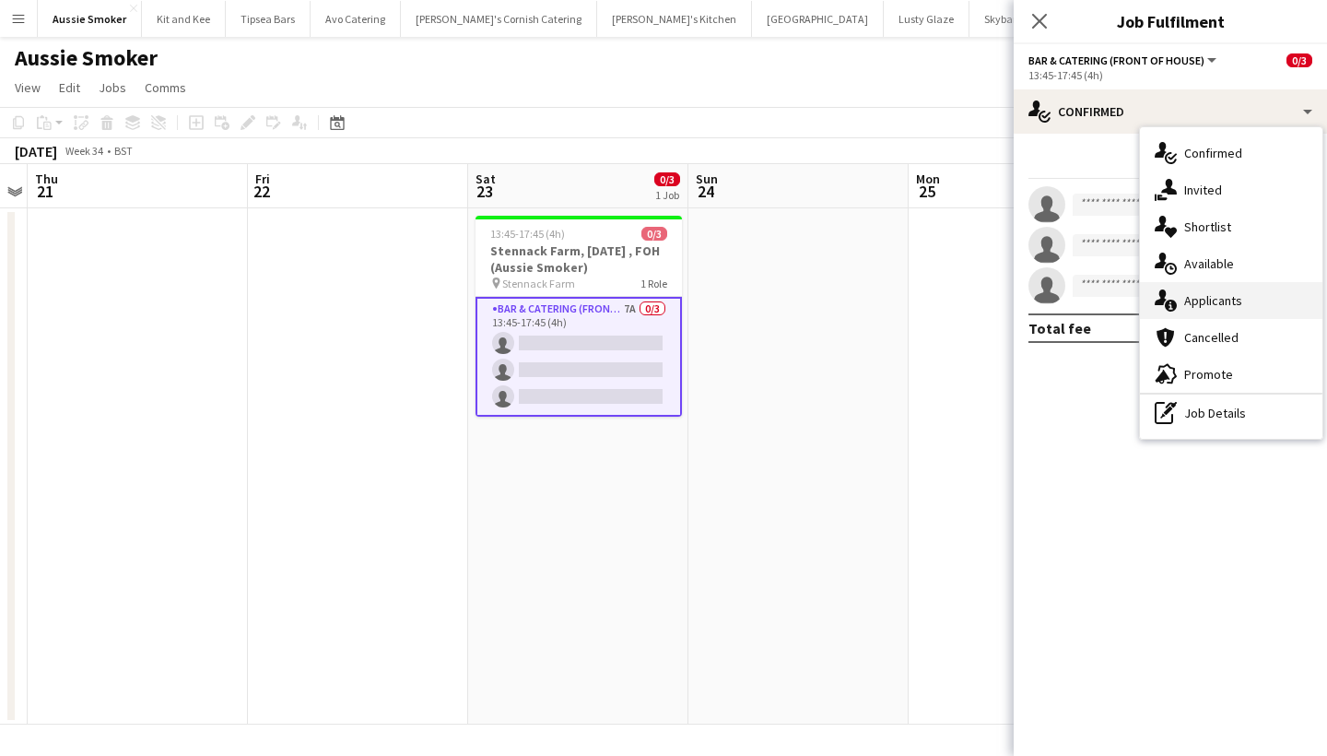
click at [1221, 308] on div "single-neutral-actions-information Applicants" at bounding box center [1231, 300] width 182 height 37
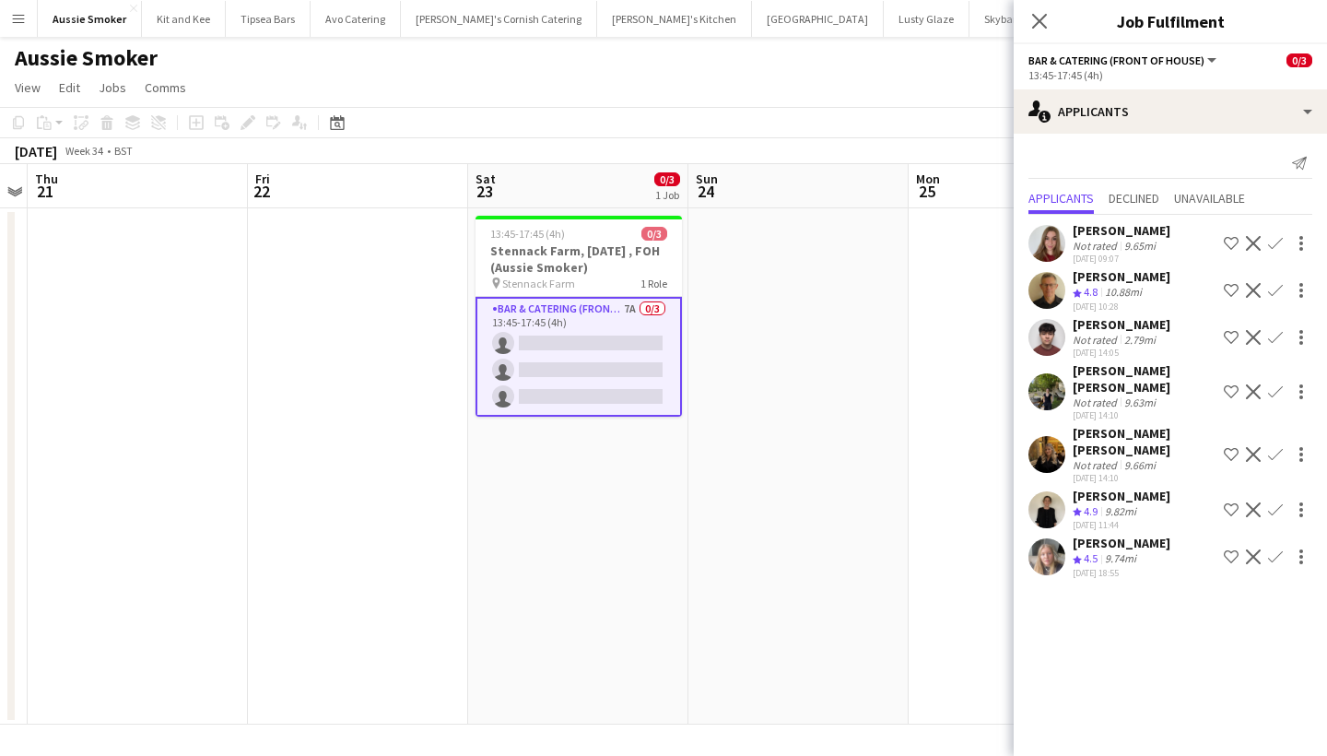
click at [1276, 384] on app-icon "Confirm" at bounding box center [1275, 391] width 15 height 15
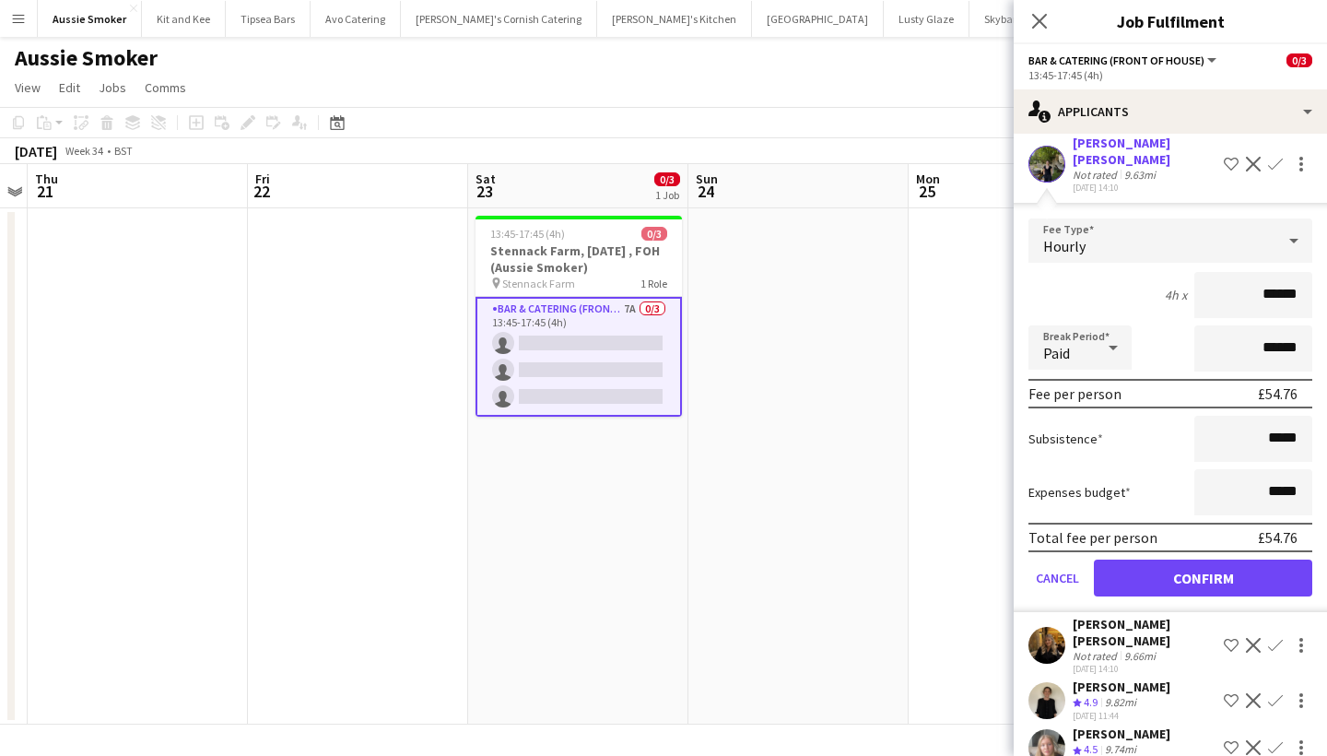
scroll to position [227, 0]
type input "******"
click at [1200, 560] on button "Confirm" at bounding box center [1203, 578] width 218 height 37
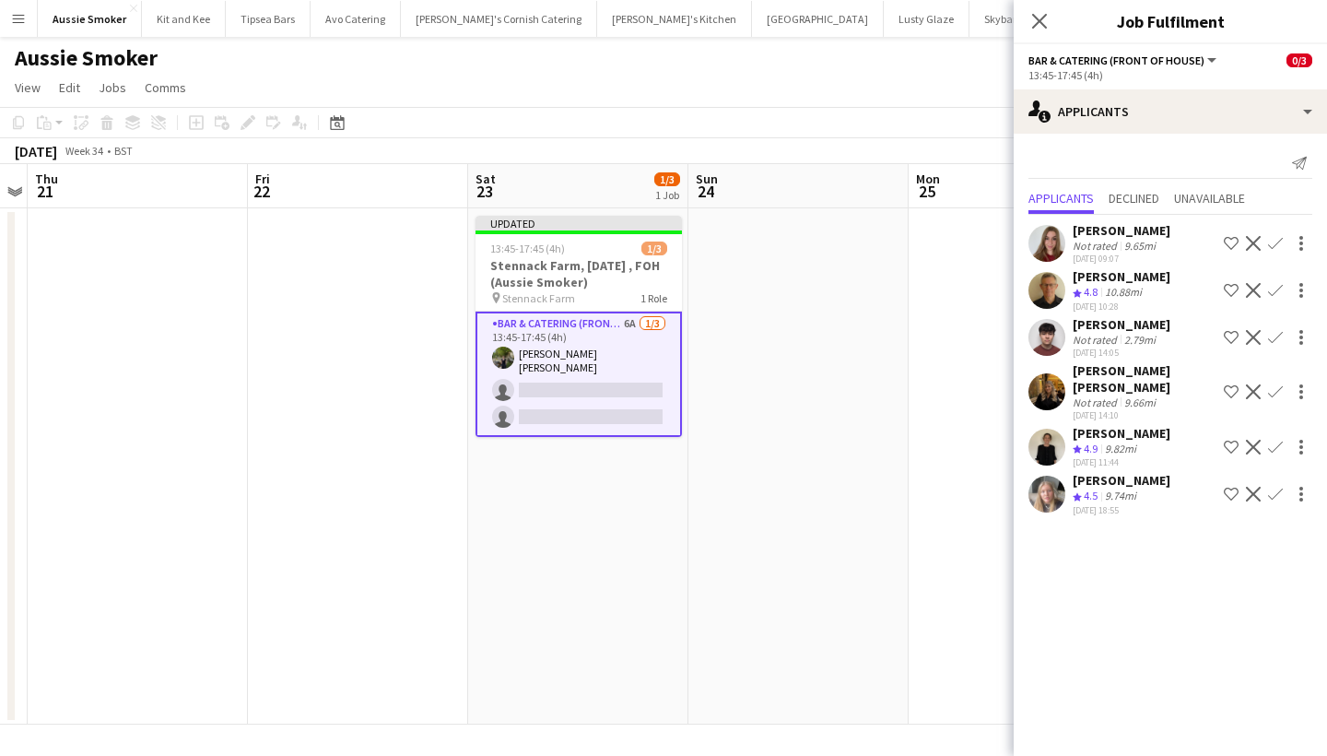
click at [1274, 384] on app-icon "Confirm" at bounding box center [1275, 391] width 15 height 15
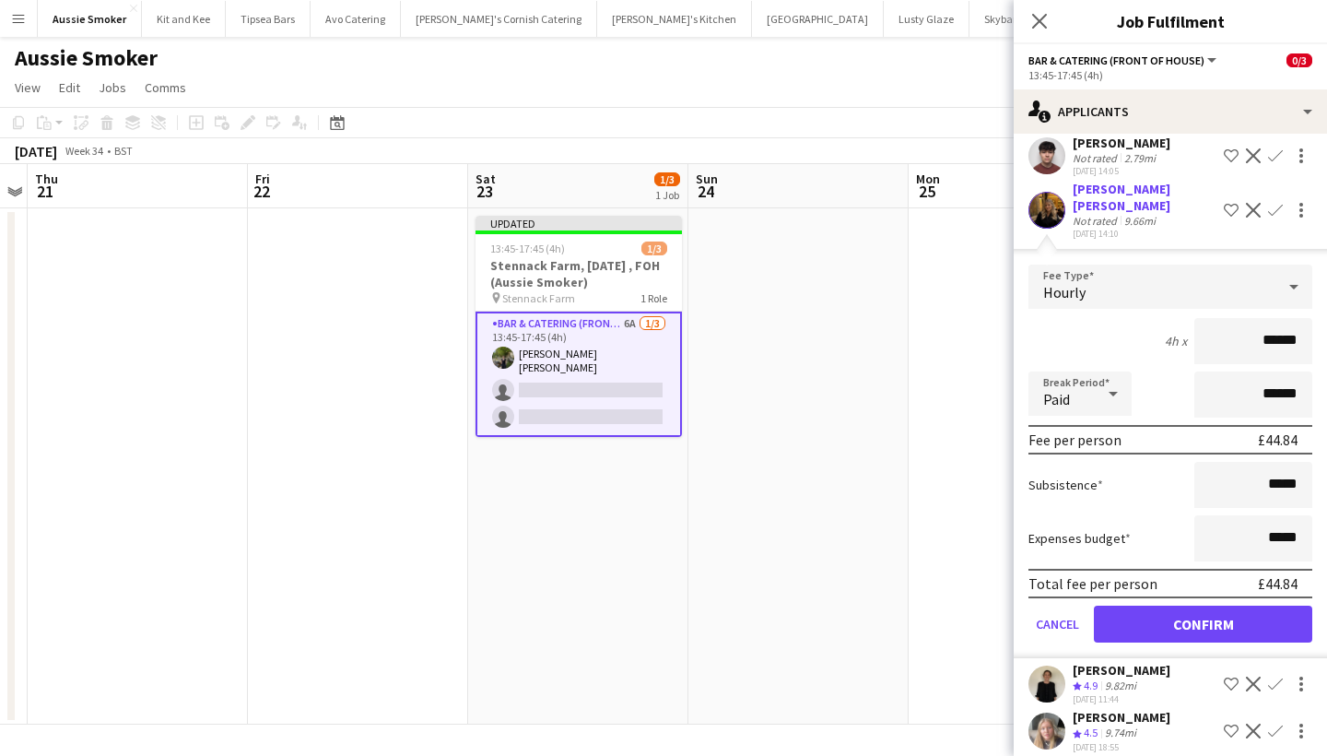
scroll to position [181, 0]
click at [1169, 606] on button "Confirm" at bounding box center [1203, 624] width 218 height 37
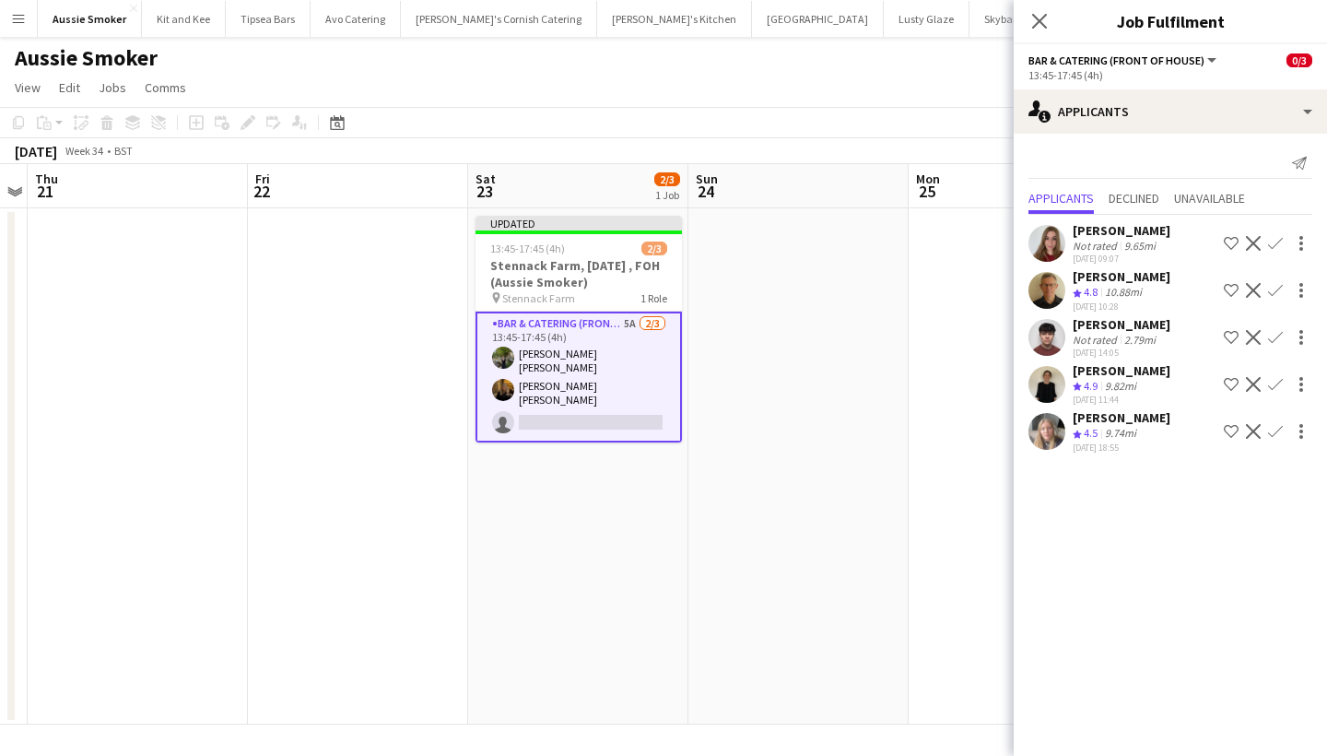
click at [1277, 240] on app-icon "Confirm" at bounding box center [1275, 243] width 15 height 15
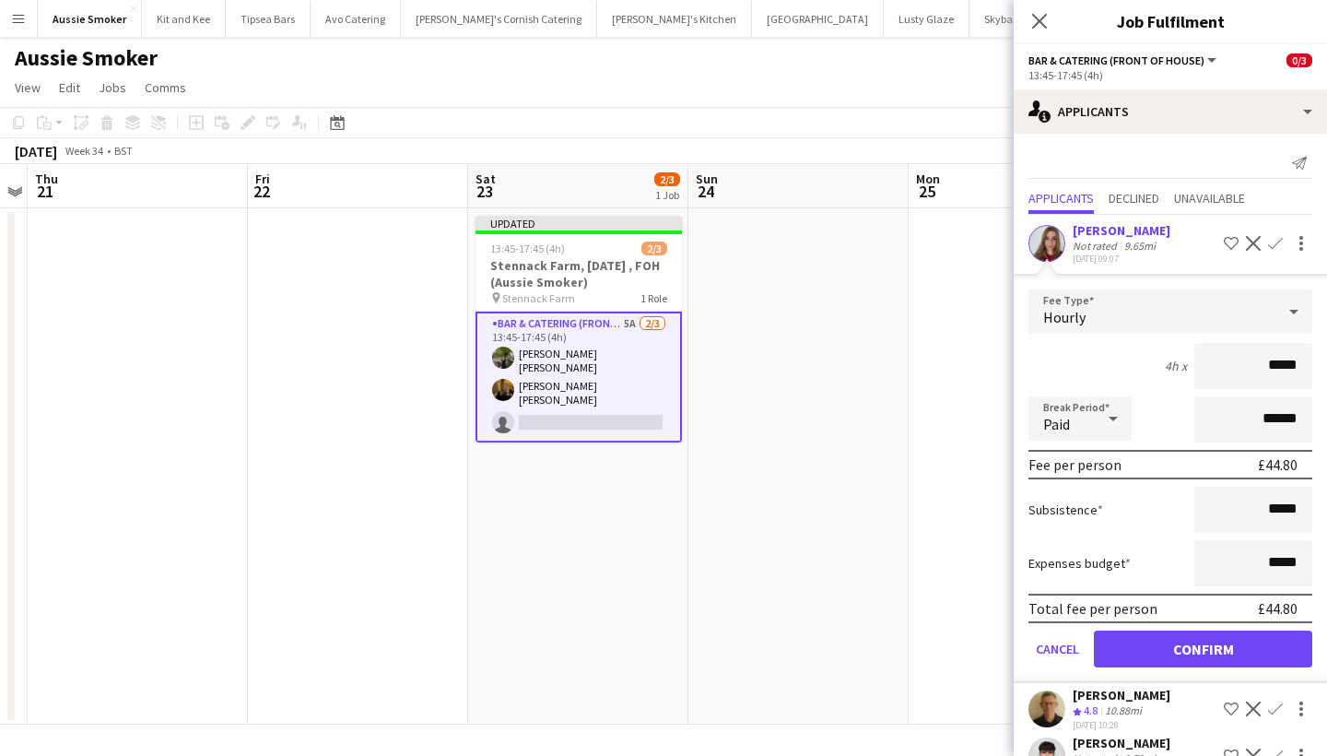
type input "******"
click at [1189, 651] on button "Confirm" at bounding box center [1203, 648] width 218 height 37
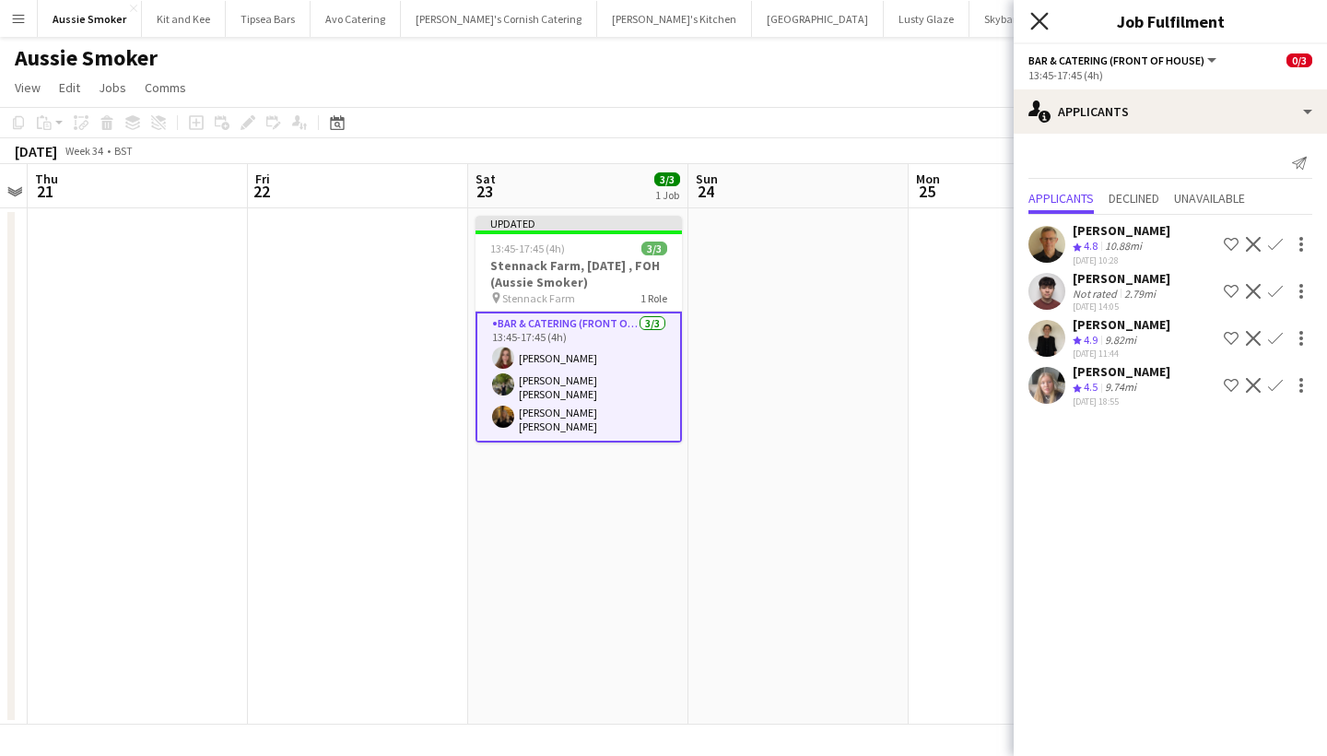
click at [1038, 15] on icon "Close pop-in" at bounding box center [1039, 21] width 18 height 18
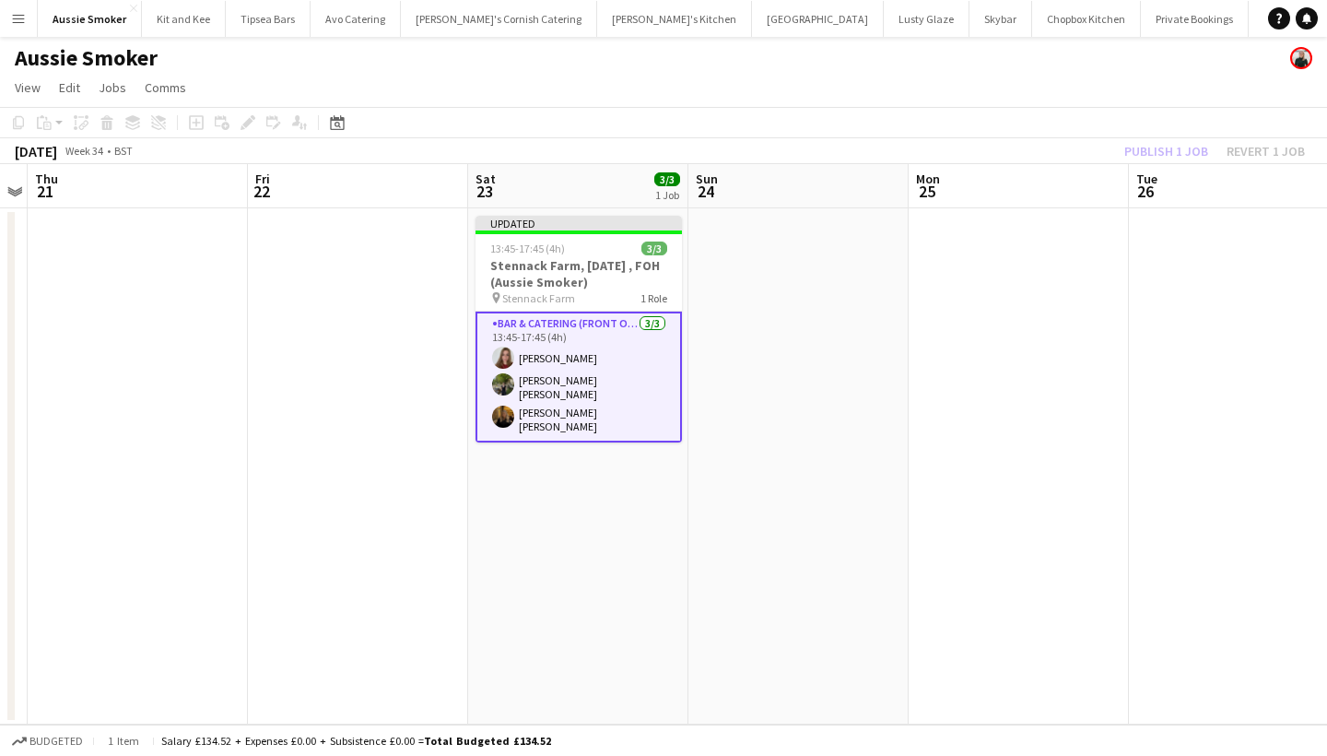
click at [1160, 146] on div "Publish 1 job Revert 1 job" at bounding box center [1214, 151] width 225 height 24
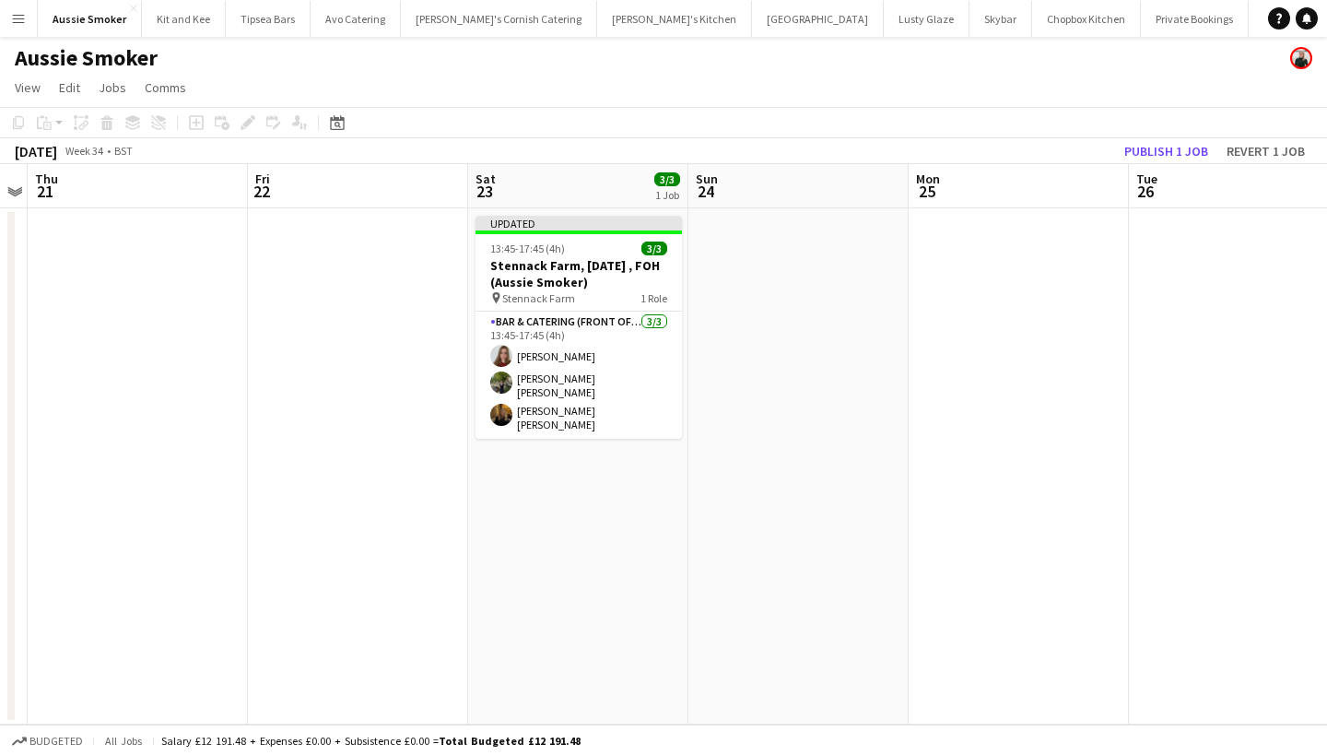
click at [1160, 146] on button "Publish 1 job" at bounding box center [1166, 151] width 99 height 24
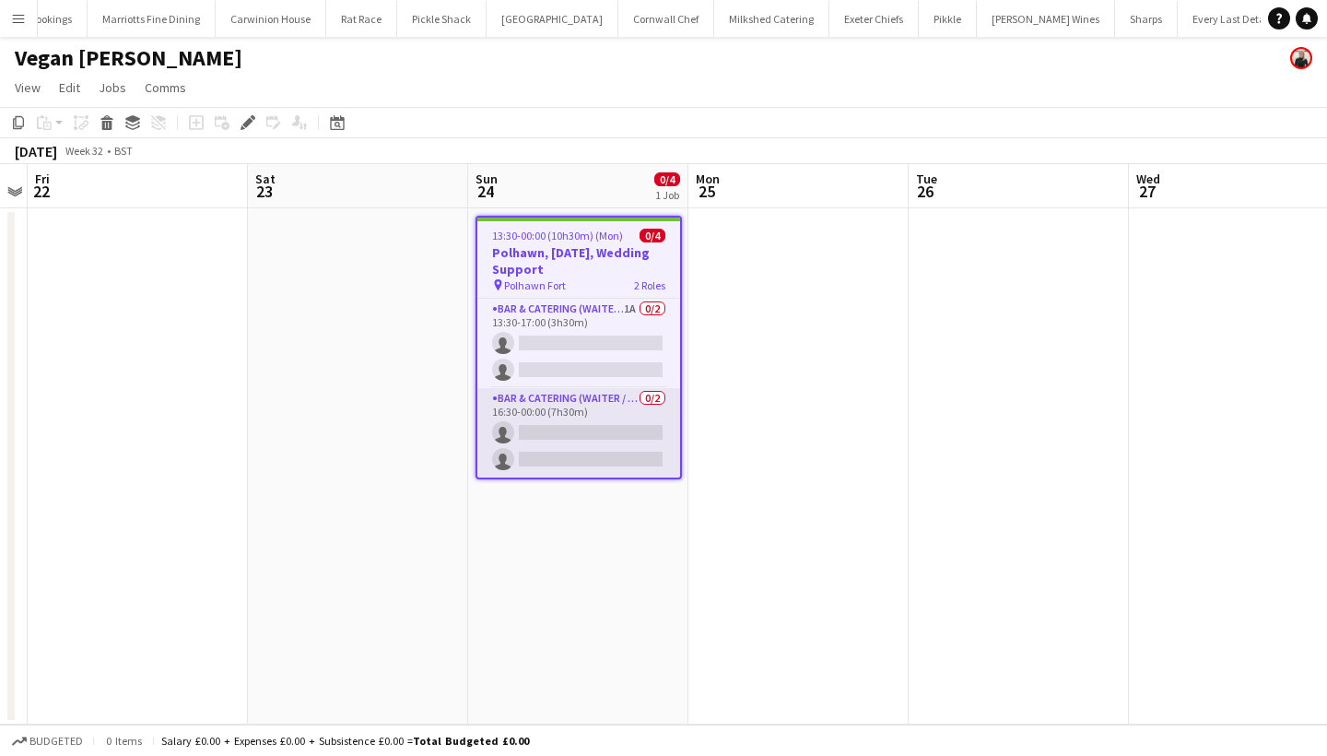
scroll to position [0, 1158]
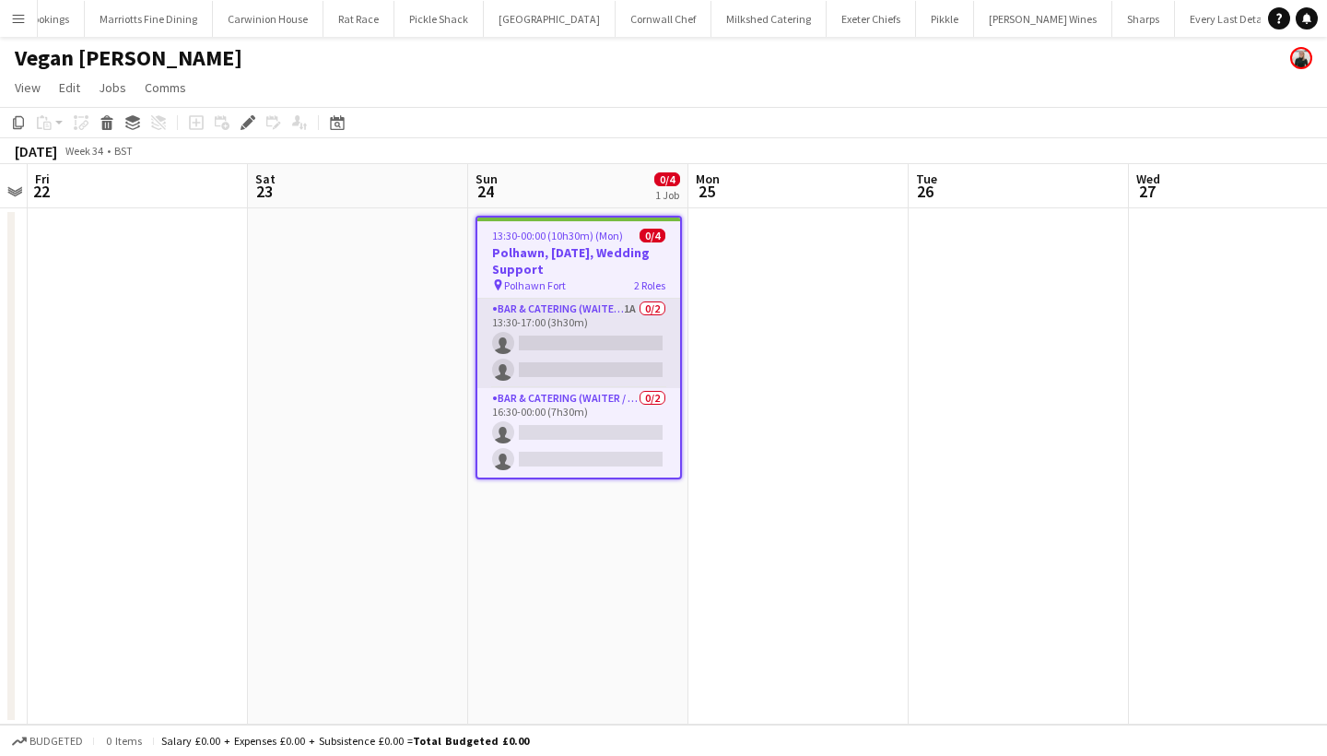
click at [621, 324] on app-card-role "Bar & Catering (Waiter / waitress) 1A 0/2 13:30-17:00 (3h30m) single-neutral-ac…" at bounding box center [578, 343] width 203 height 89
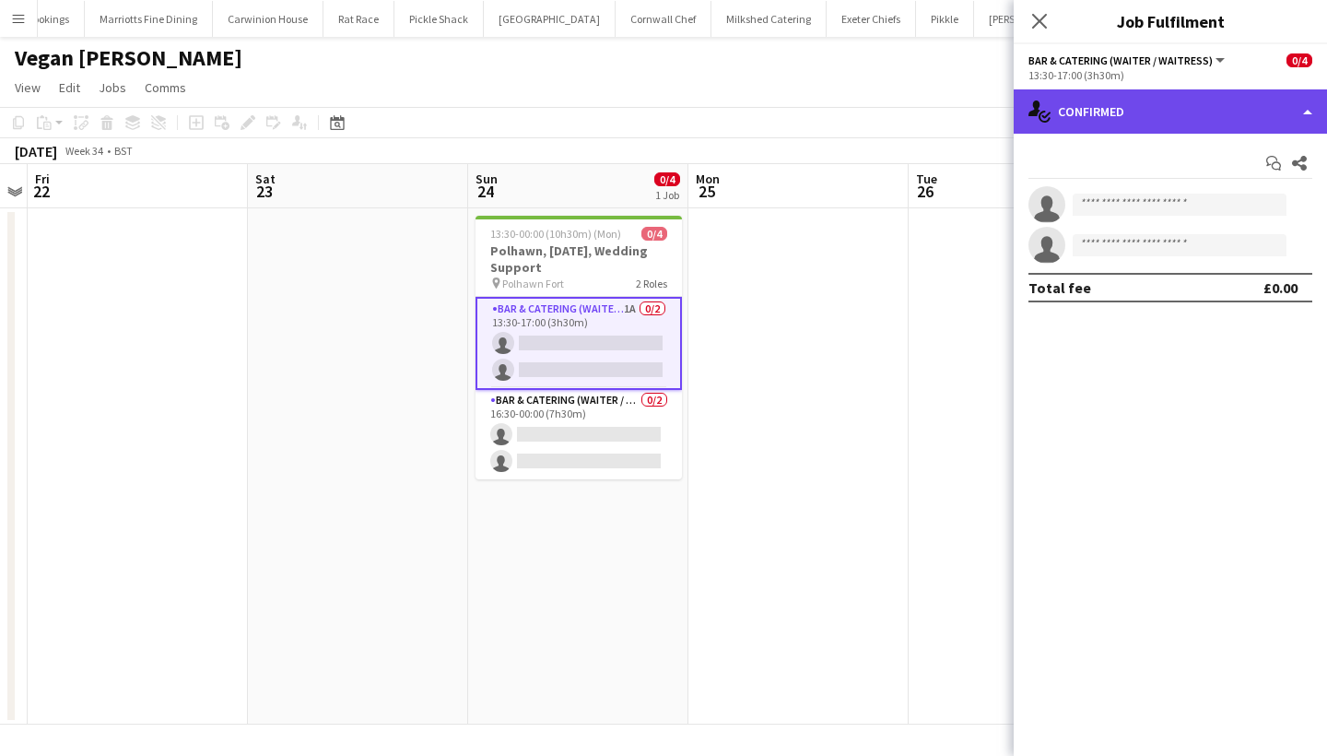
click at [1131, 118] on div "single-neutral-actions-check-2 Confirmed" at bounding box center [1170, 111] width 313 height 44
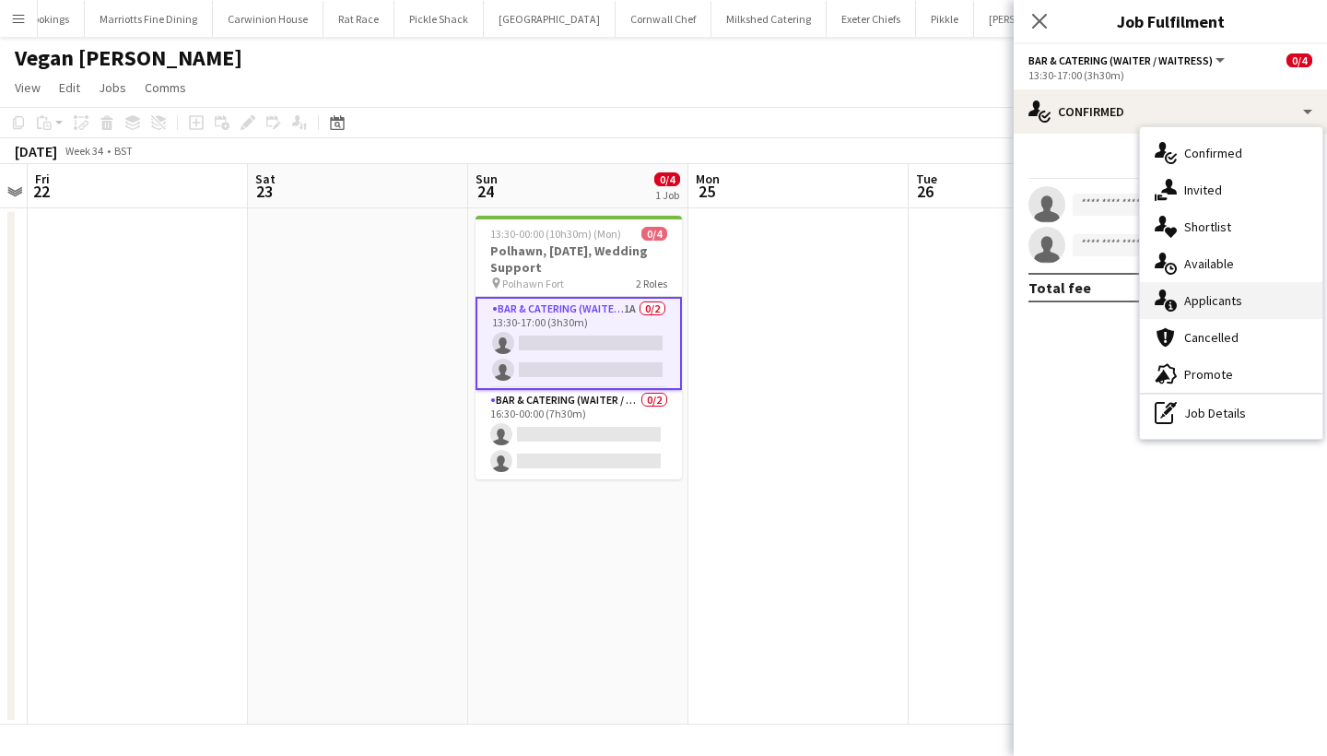
click at [1201, 299] on div "single-neutral-actions-information Applicants" at bounding box center [1231, 300] width 182 height 37
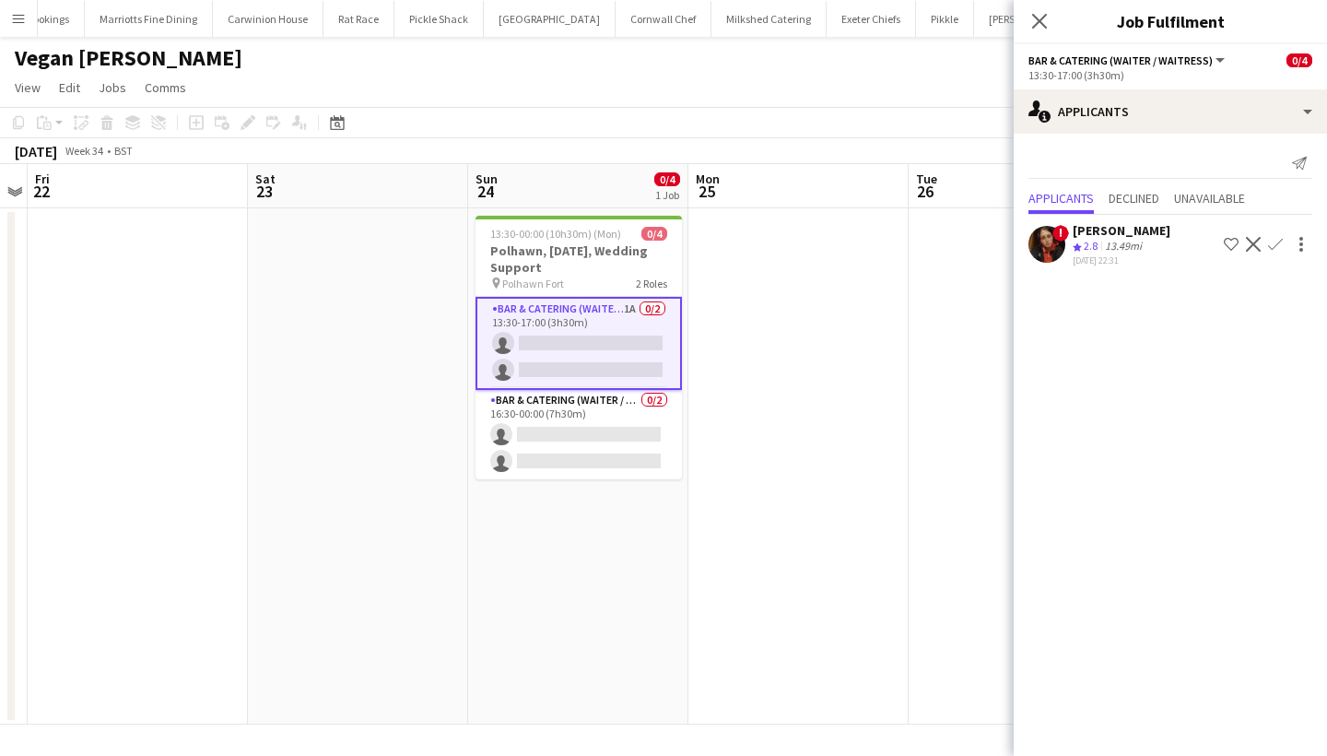
click at [1279, 244] on app-icon "Confirm" at bounding box center [1275, 244] width 15 height 15
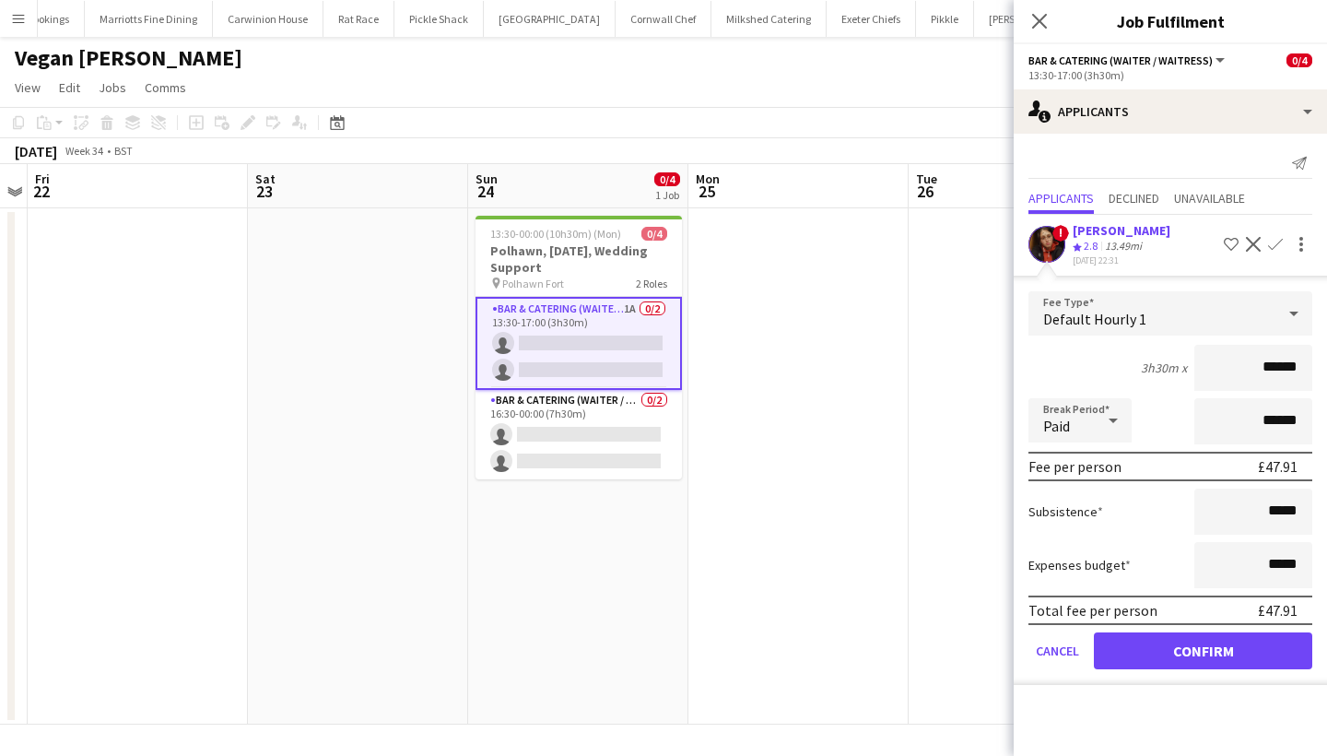
type input "******"
click at [1216, 662] on button "Confirm" at bounding box center [1203, 650] width 218 height 37
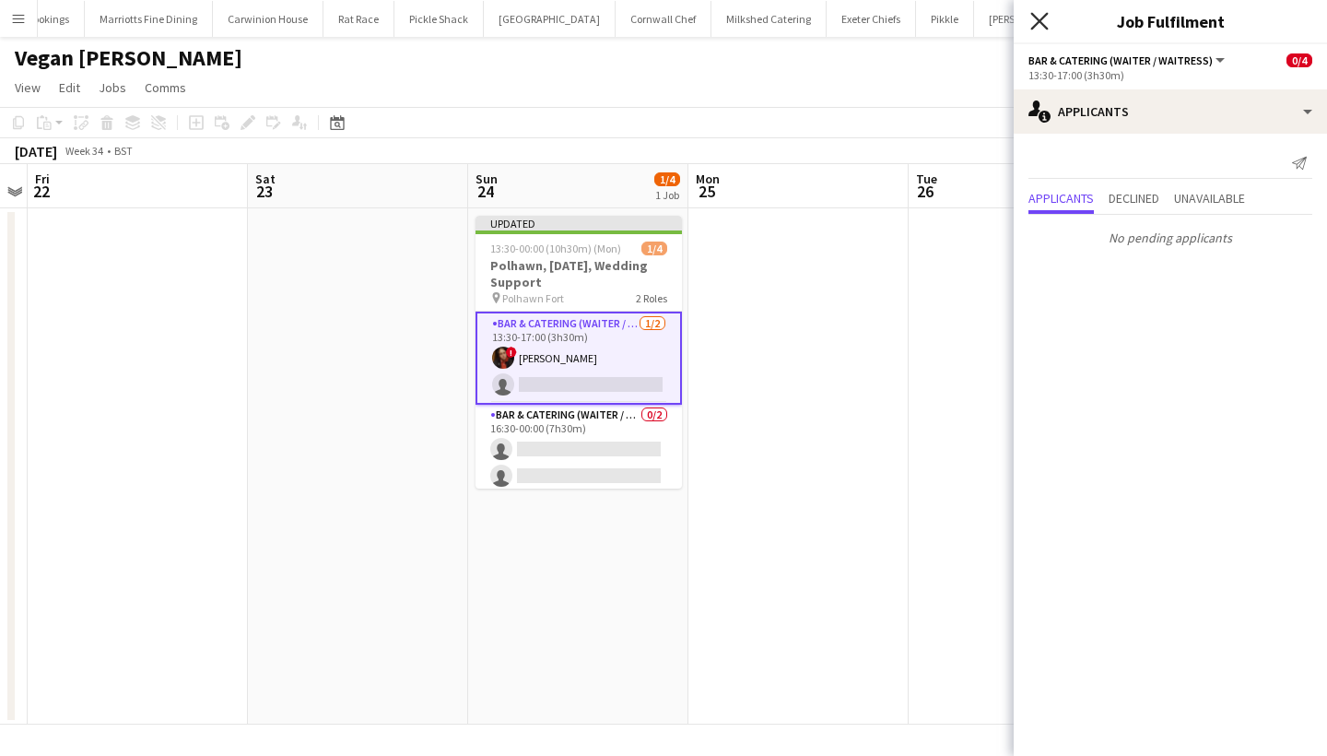
click at [1037, 17] on icon "Close pop-in" at bounding box center [1039, 21] width 18 height 18
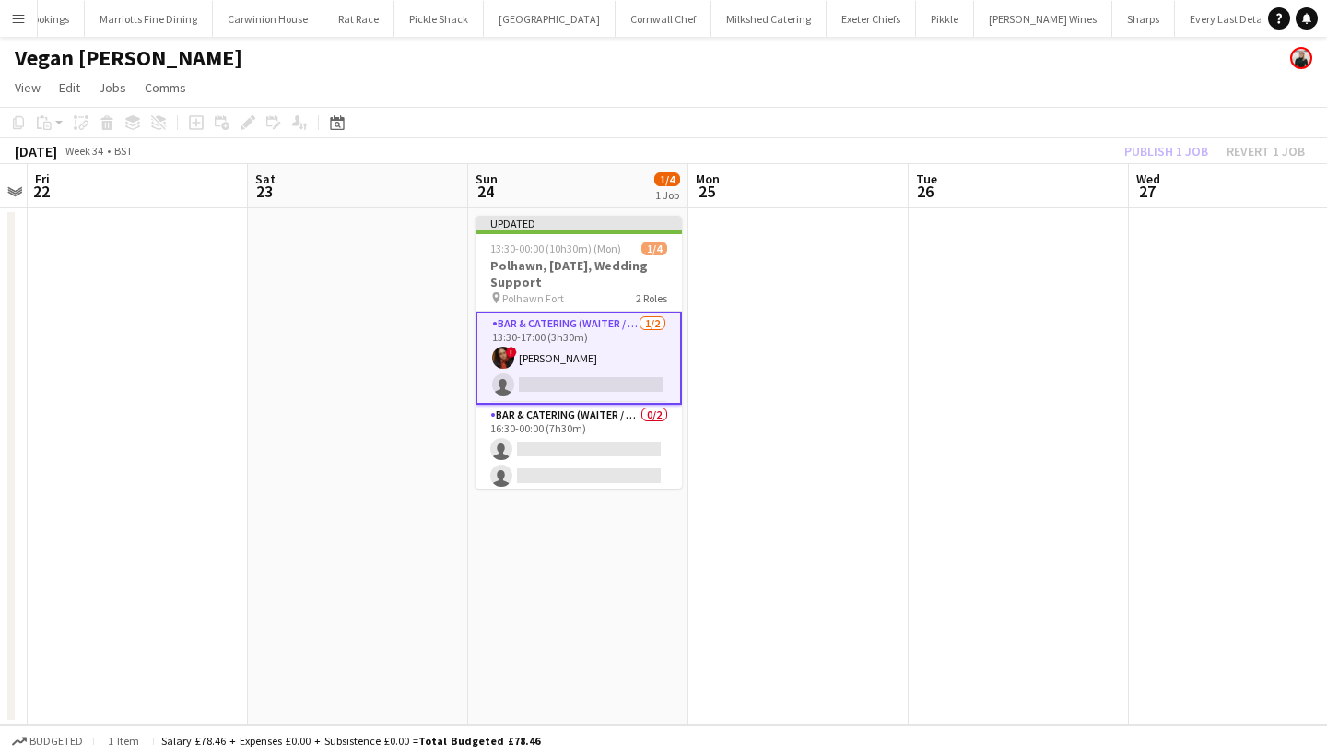
click at [1162, 156] on div "Publish 1 job Revert 1 job" at bounding box center [1214, 151] width 225 height 24
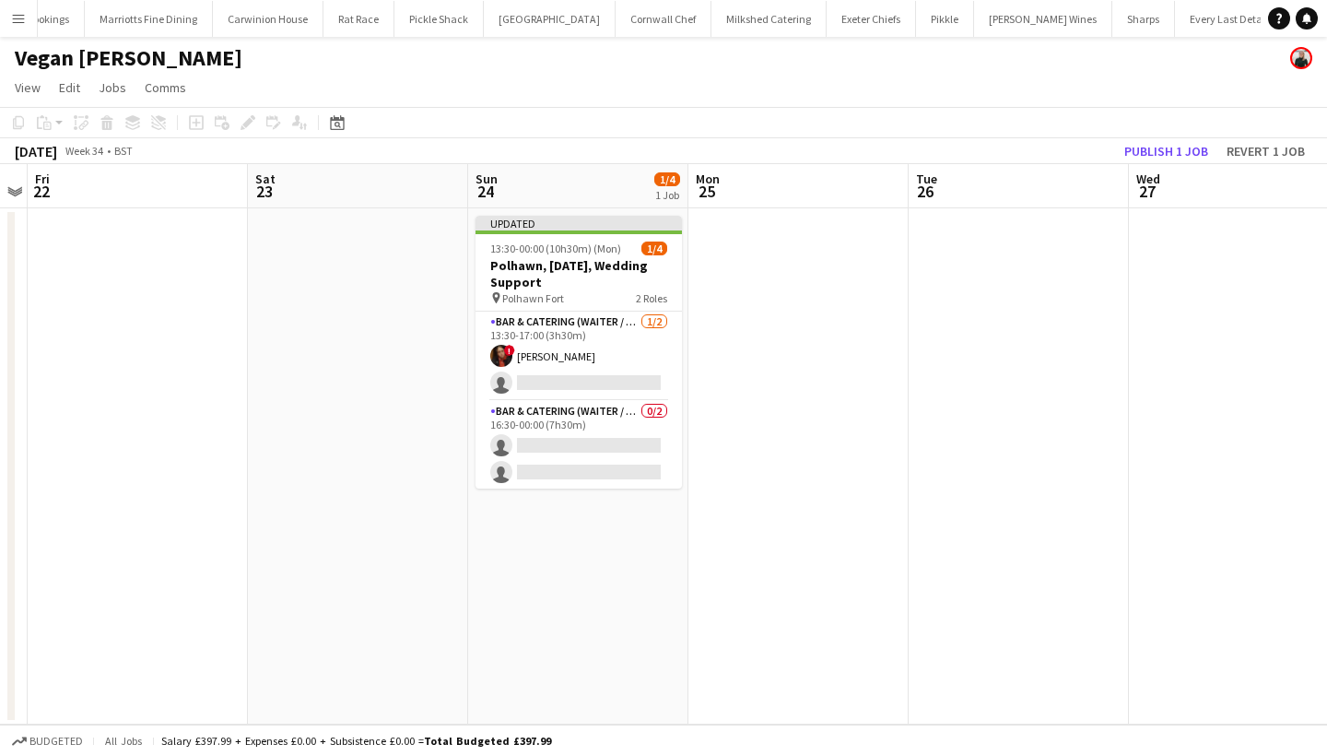
click at [1162, 156] on button "Publish 1 job" at bounding box center [1166, 151] width 99 height 24
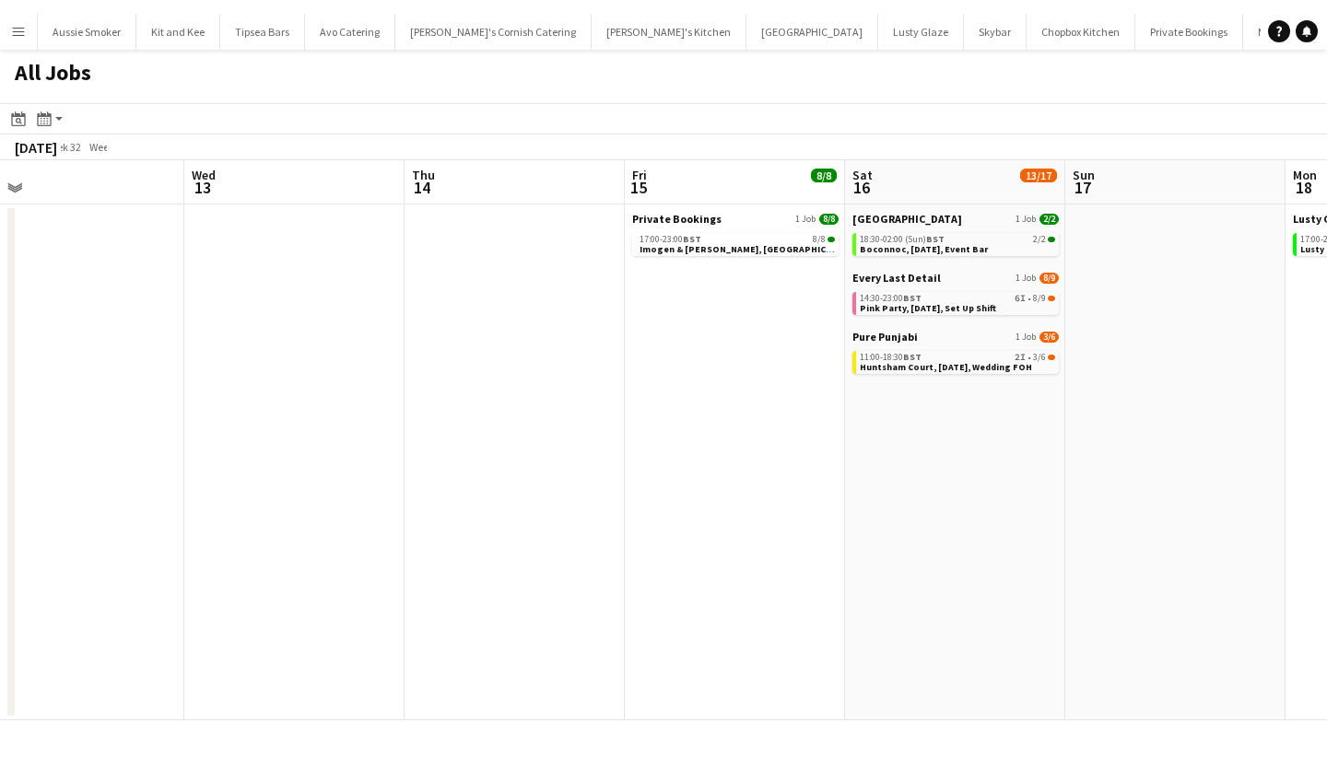
scroll to position [0, 543]
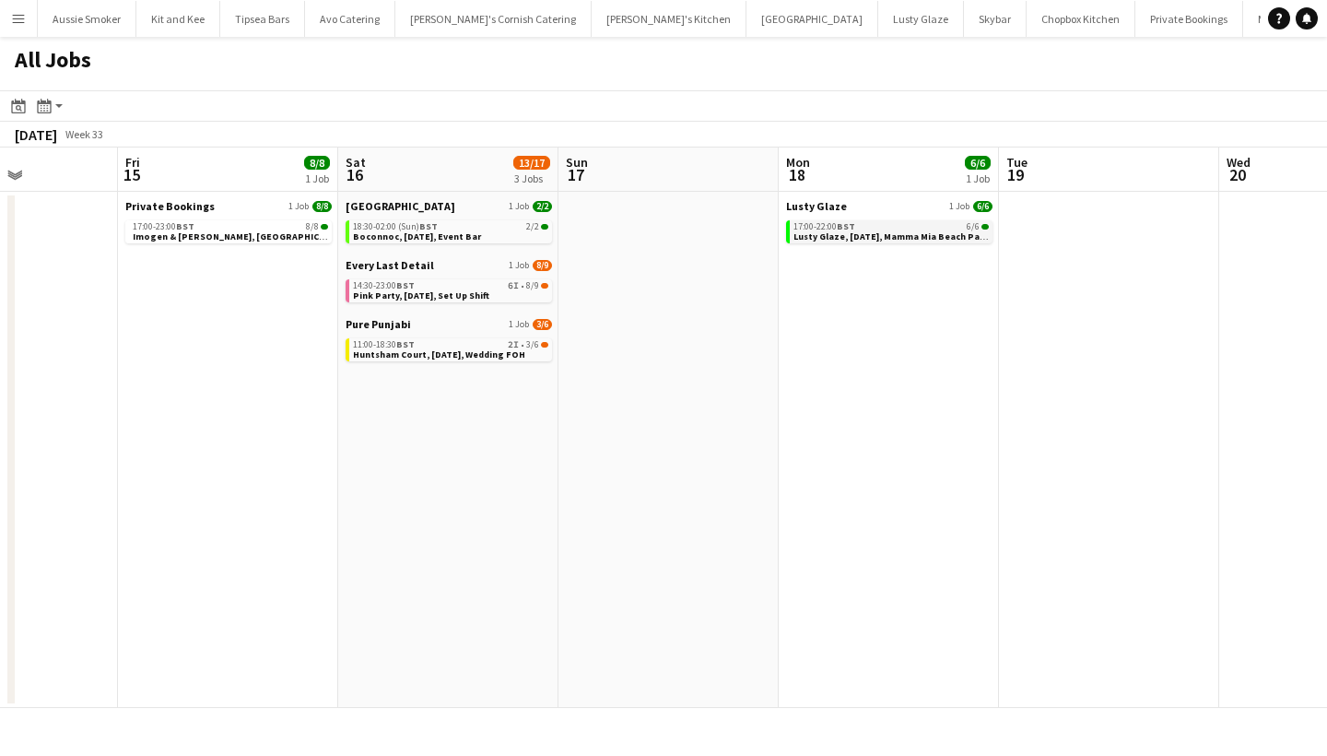
click at [879, 231] on span "Lusty Glaze, [DATE], Mamma Mia Beach Party" at bounding box center [892, 236] width 199 height 12
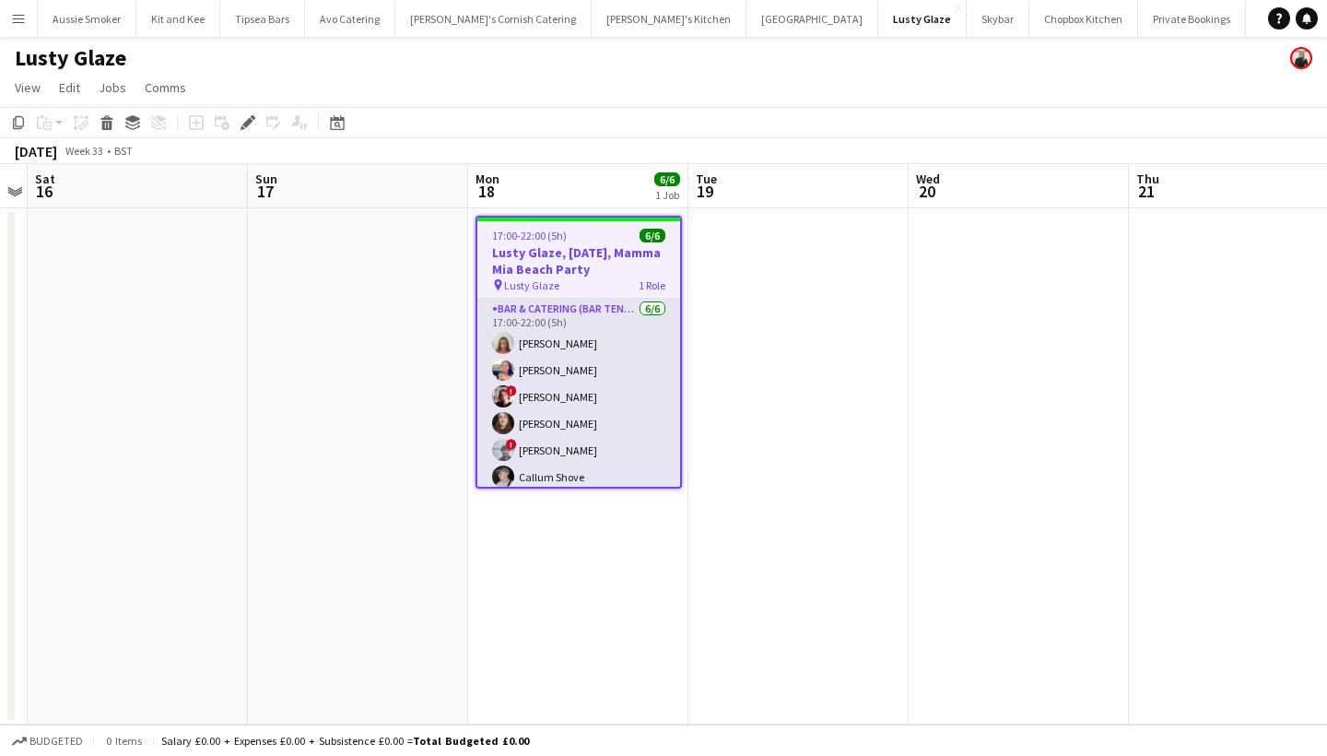
click at [590, 393] on app-card-role "Bar & Catering (Bar Tender) [DATE] 17:00-22:00 (5h) [PERSON_NAME] [PERSON_NAME]…" at bounding box center [578, 397] width 203 height 196
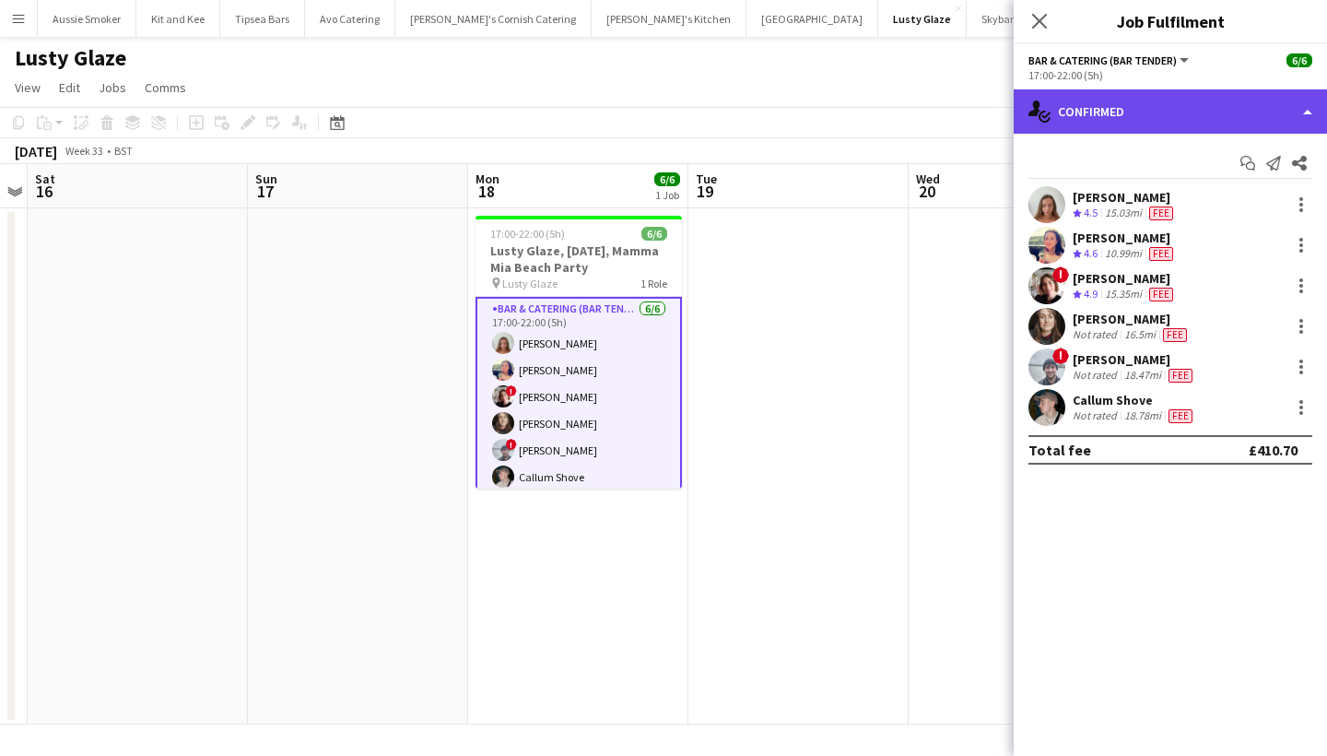
click at [1160, 113] on div "single-neutral-actions-check-2 Confirmed" at bounding box center [1170, 111] width 313 height 44
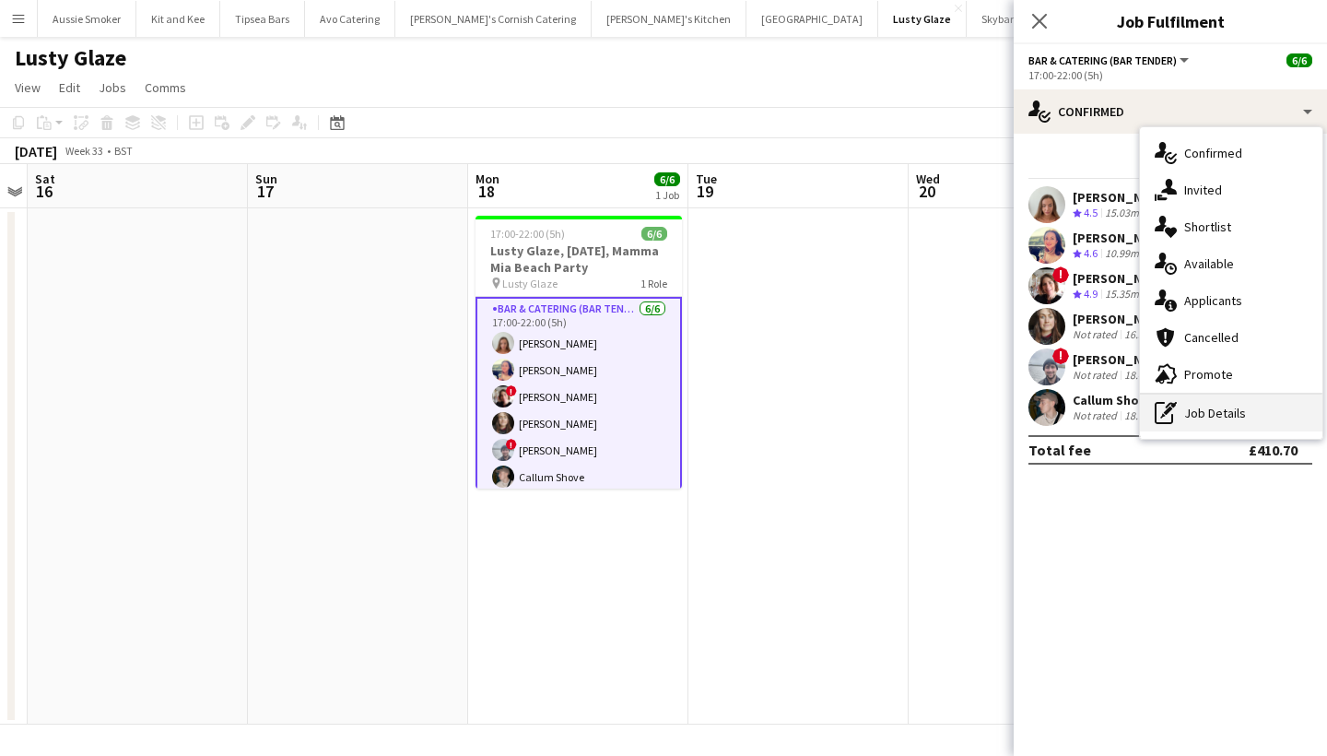
click at [1215, 406] on div "pen-write Job Details" at bounding box center [1231, 412] width 182 height 37
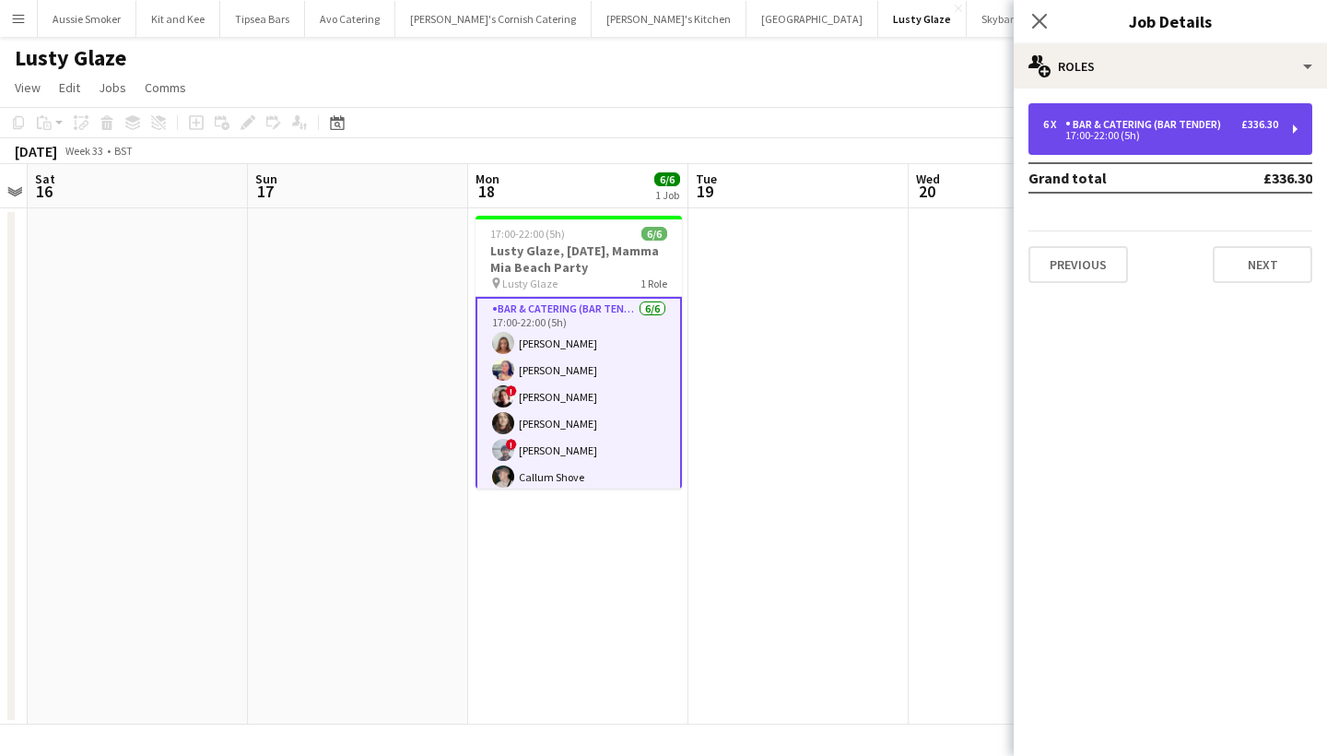
click at [1210, 140] on div "6 x Bar & Catering (Bar Tender) £336.30 17:00-22:00 (5h)" at bounding box center [1170, 129] width 284 height 52
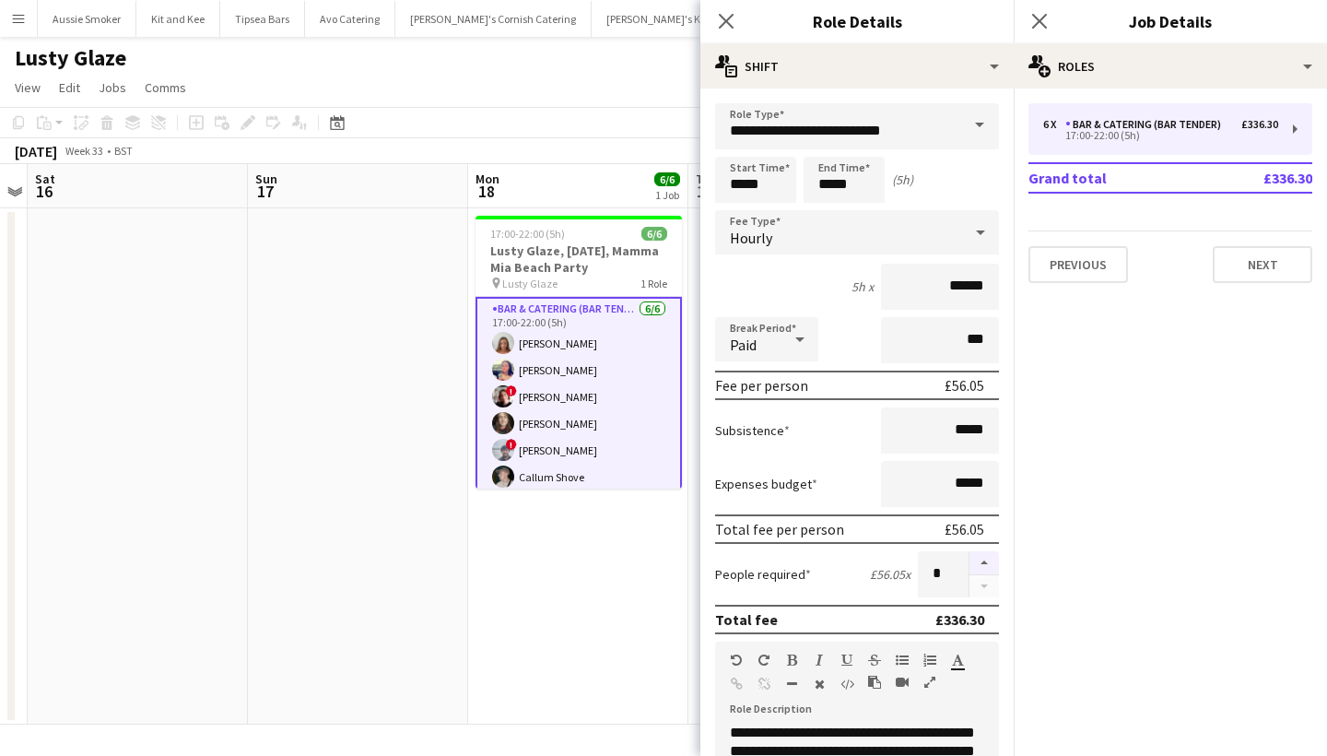
click at [977, 559] on button "button" at bounding box center [983, 563] width 29 height 24
type input "*"
click at [1038, 26] on icon "Close pop-in" at bounding box center [1039, 21] width 18 height 18
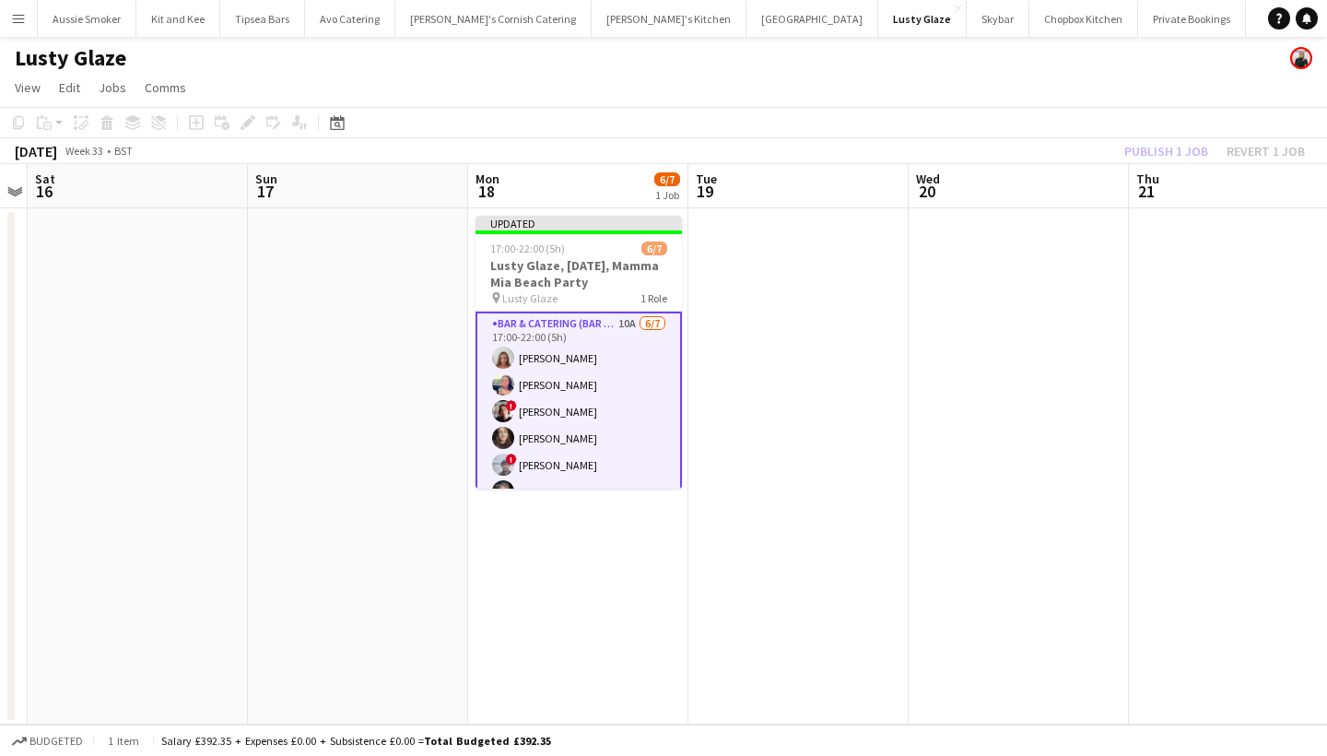
click at [1145, 151] on div "Publish 1 job Revert 1 job" at bounding box center [1214, 151] width 225 height 24
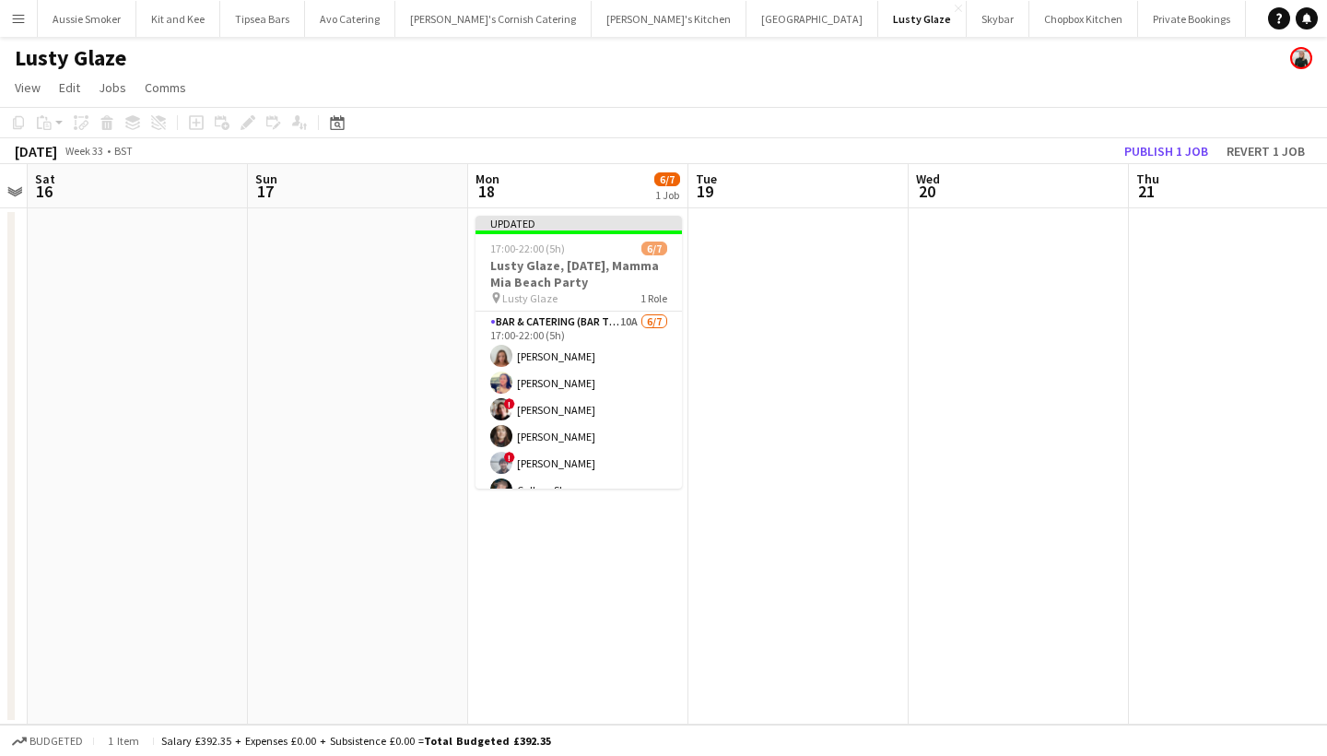
click at [1145, 151] on button "Publish 1 job" at bounding box center [1166, 151] width 99 height 24
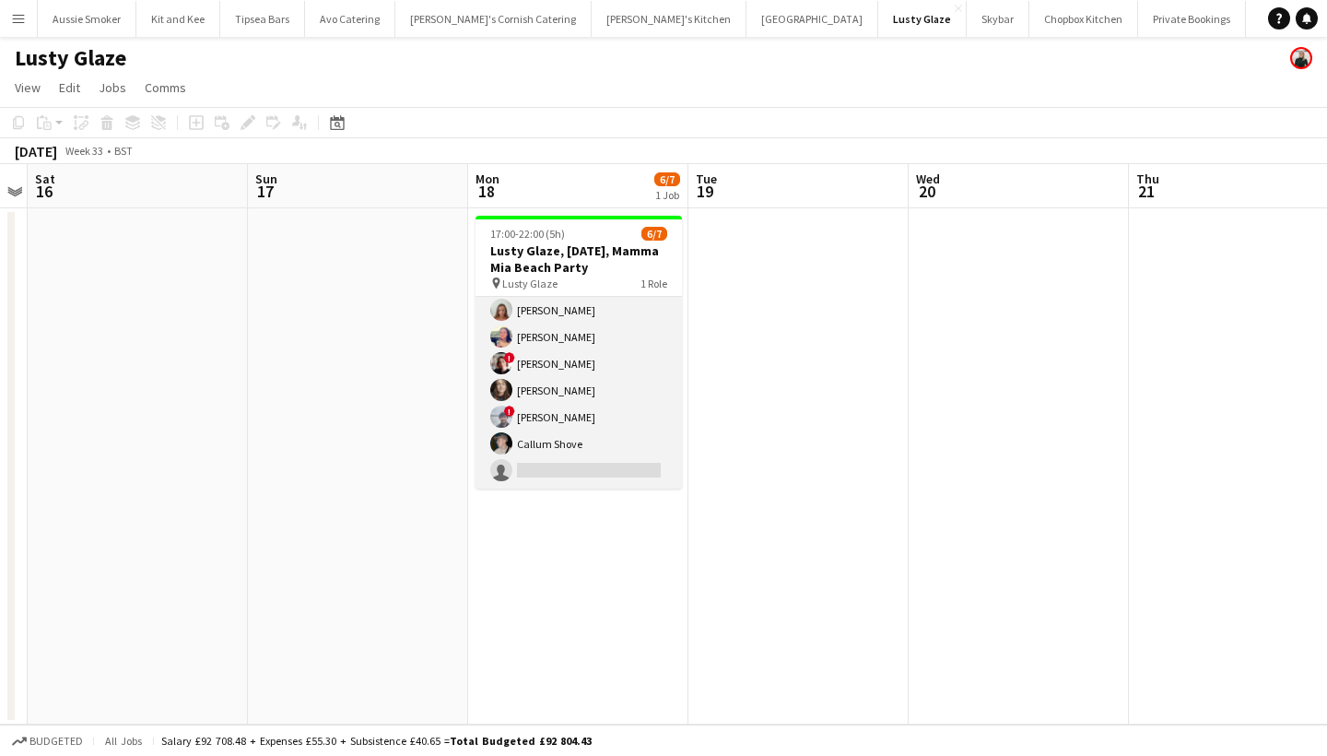
scroll to position [31, 0]
click at [615, 428] on app-card-role "Bar & Catering (Bar Tender) 10A [DATE] 17:00-22:00 (5h) [PERSON_NAME] [PERSON_N…" at bounding box center [578, 376] width 206 height 223
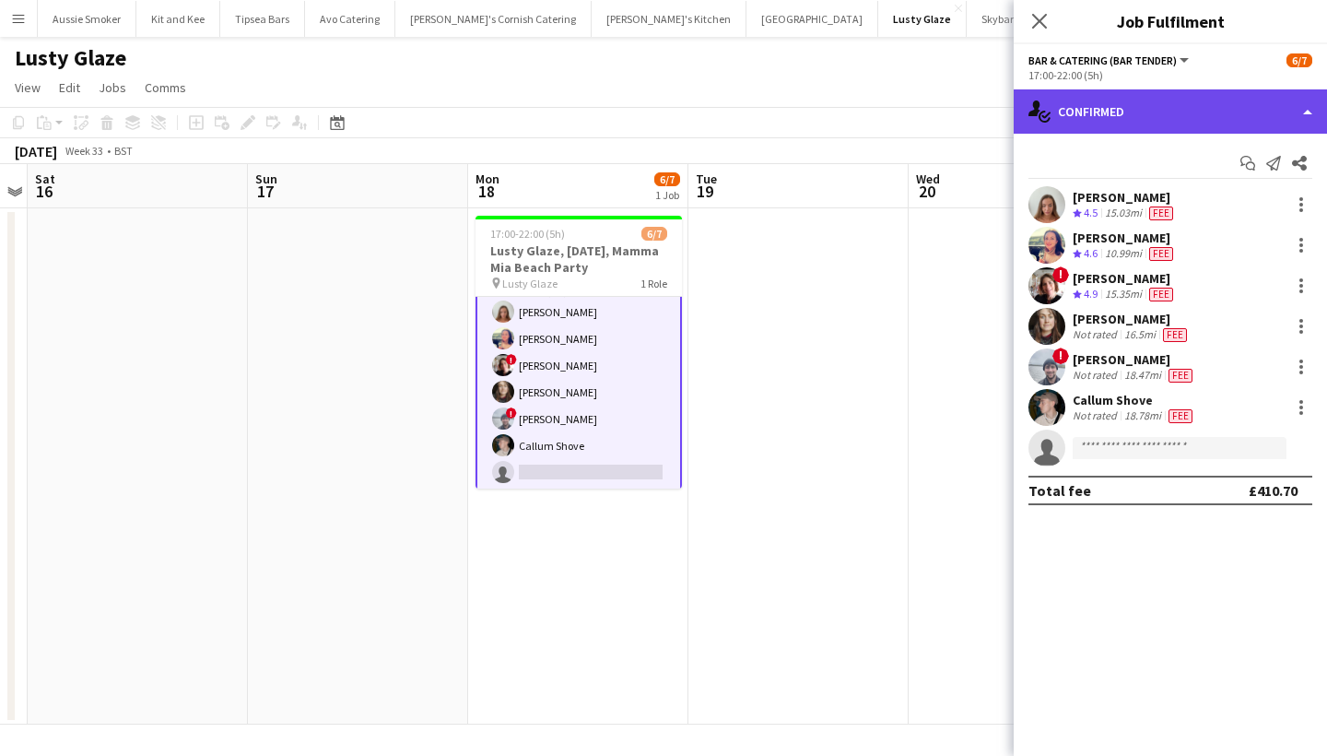
click at [1187, 97] on div "single-neutral-actions-check-2 Confirmed" at bounding box center [1170, 111] width 313 height 44
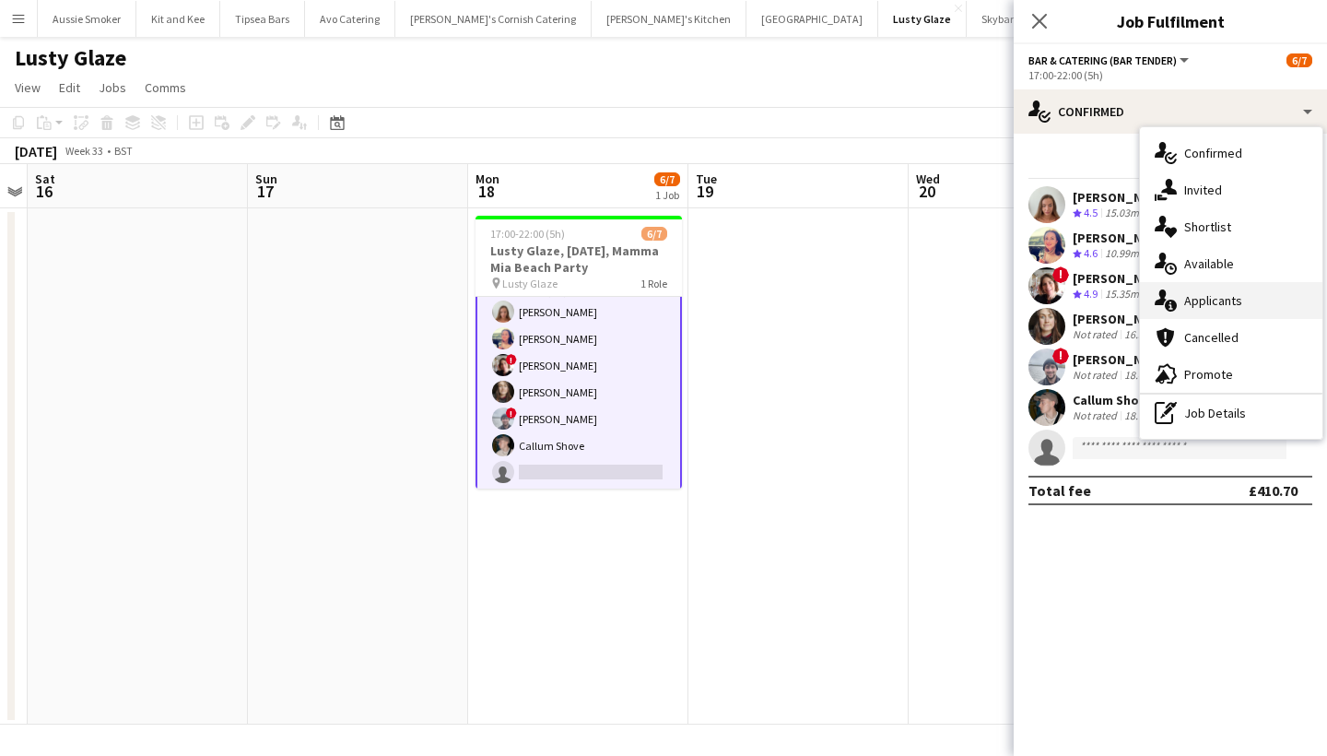
click at [1206, 300] on div "single-neutral-actions-information Applicants" at bounding box center [1231, 300] width 182 height 37
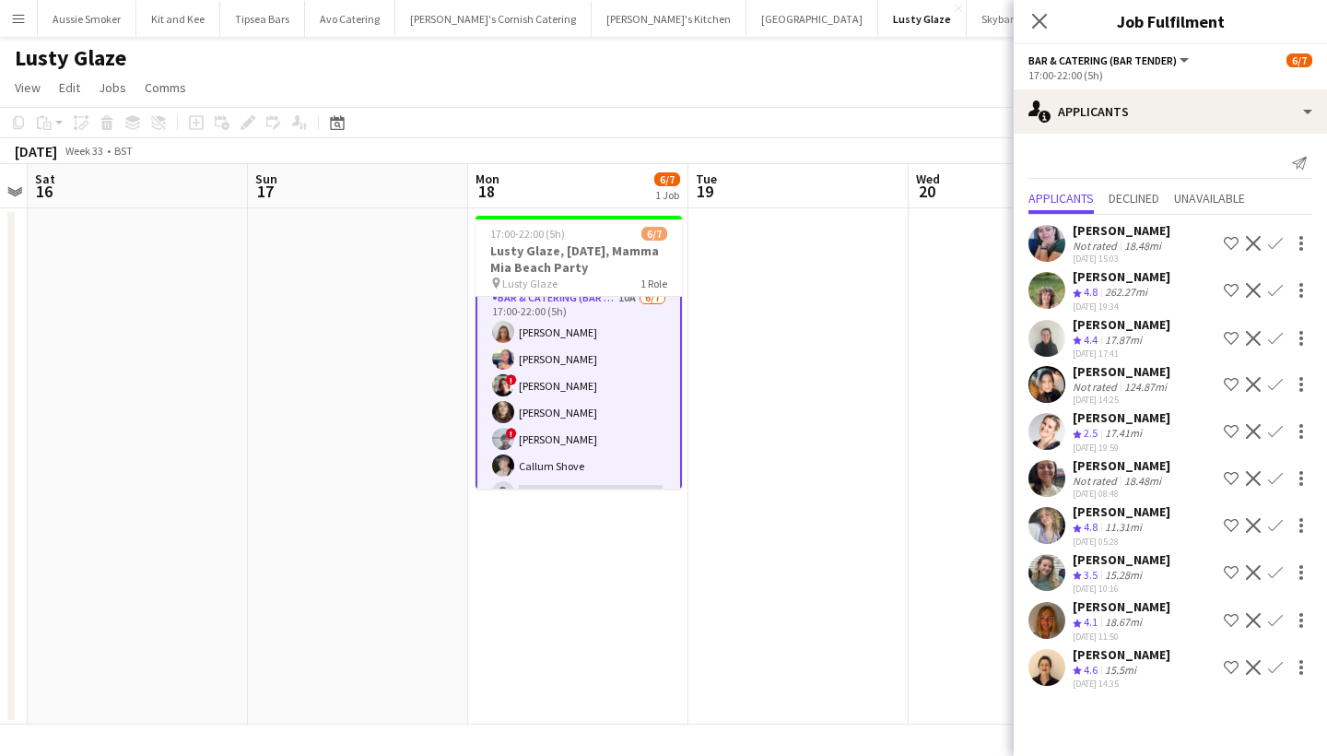
scroll to position [13, 0]
click at [1037, 29] on icon "Close pop-in" at bounding box center [1039, 21] width 18 height 18
